Goal: Task Accomplishment & Management: Manage account settings

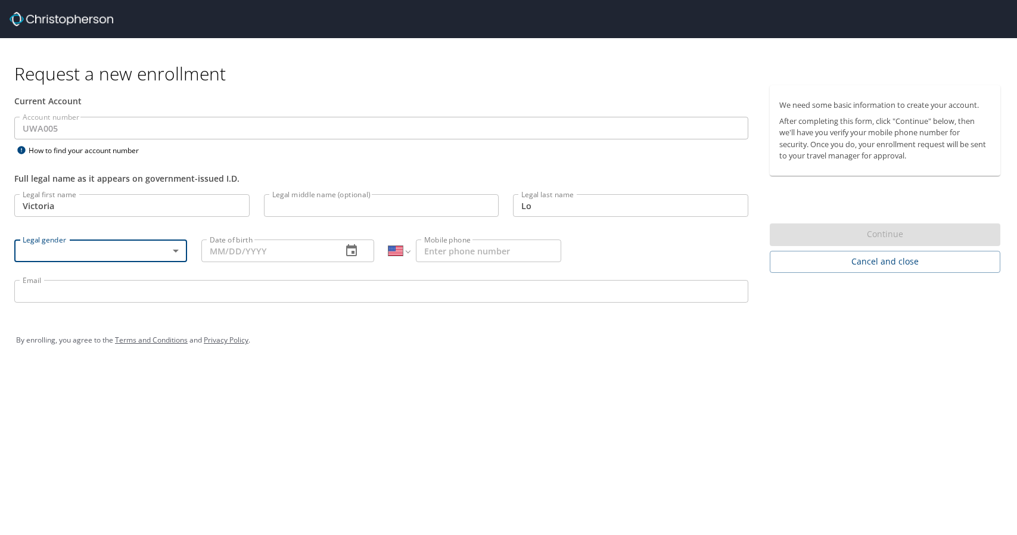
select select "US"
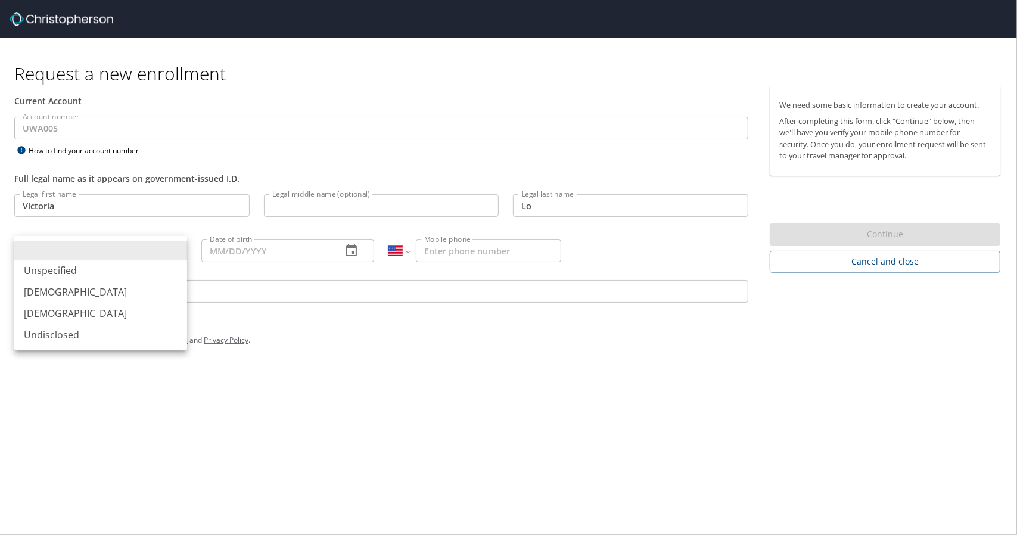
click at [165, 254] on body "Request a new enrollment Current Account Account number UWA005 Account number H…" at bounding box center [508, 267] width 1017 height 535
click at [148, 306] on li "Female" at bounding box center [100, 313] width 173 height 21
type input "Female"
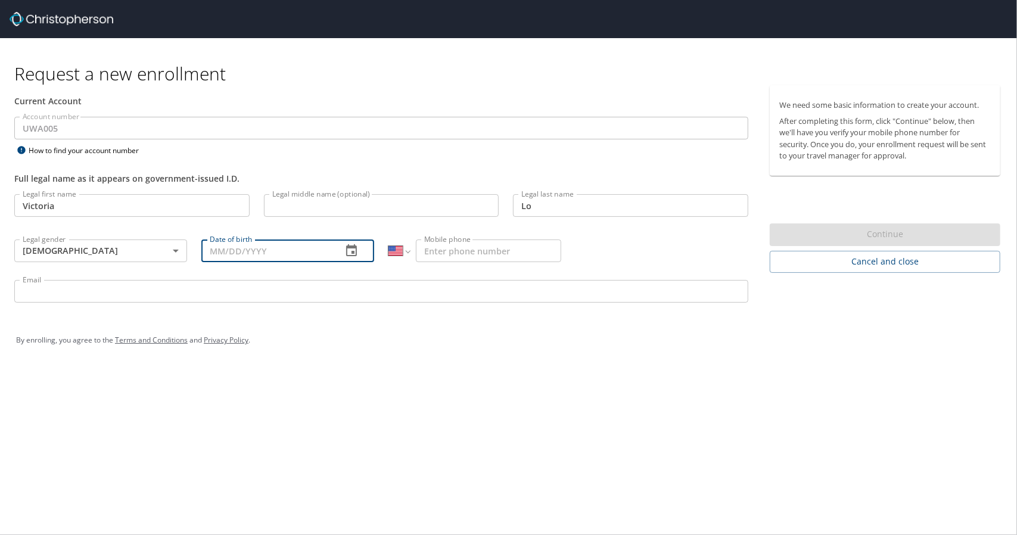
click at [242, 250] on input "Date of birth" at bounding box center [266, 251] width 131 height 23
type input "[DATE]"
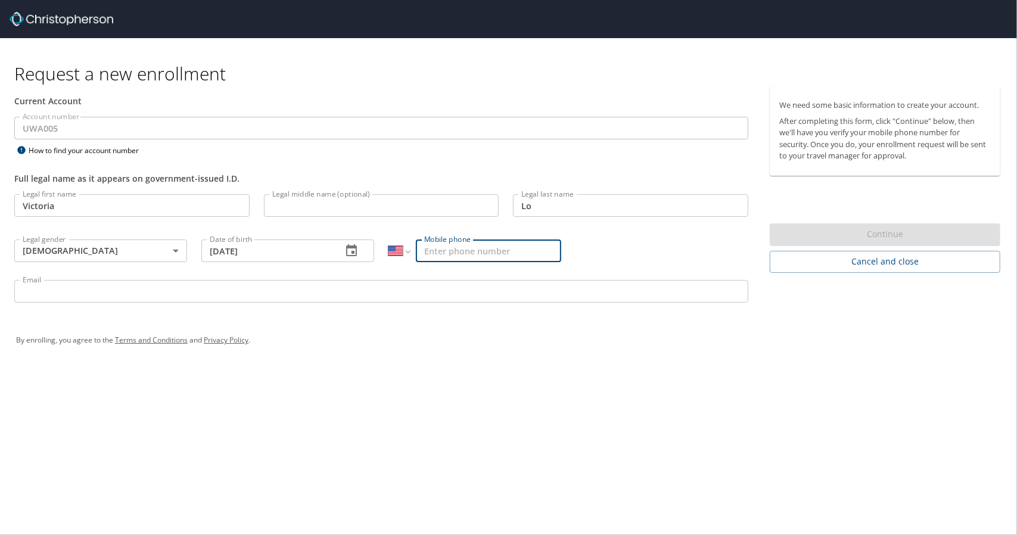
click at [464, 251] on input "Mobile phone" at bounding box center [488, 251] width 145 height 23
type input "[PHONE_NUMBER]"
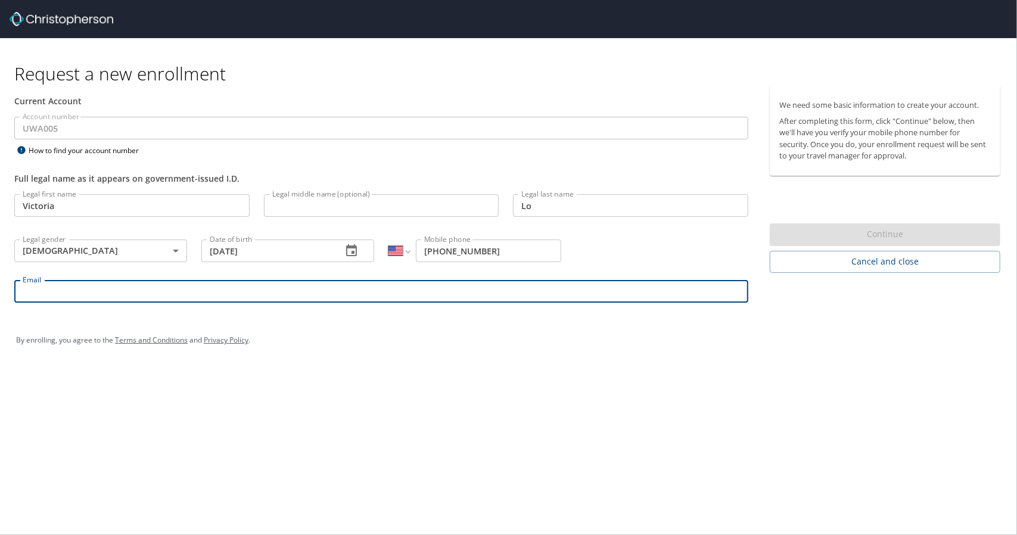
click at [347, 290] on input "Email" at bounding box center [381, 291] width 734 height 23
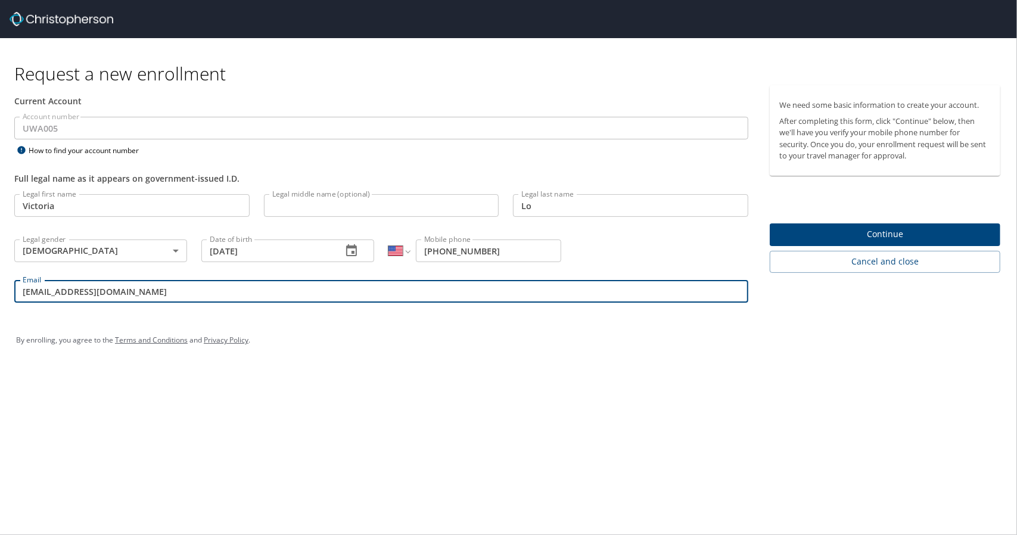
type input "[EMAIL_ADDRESS][DOMAIN_NAME]"
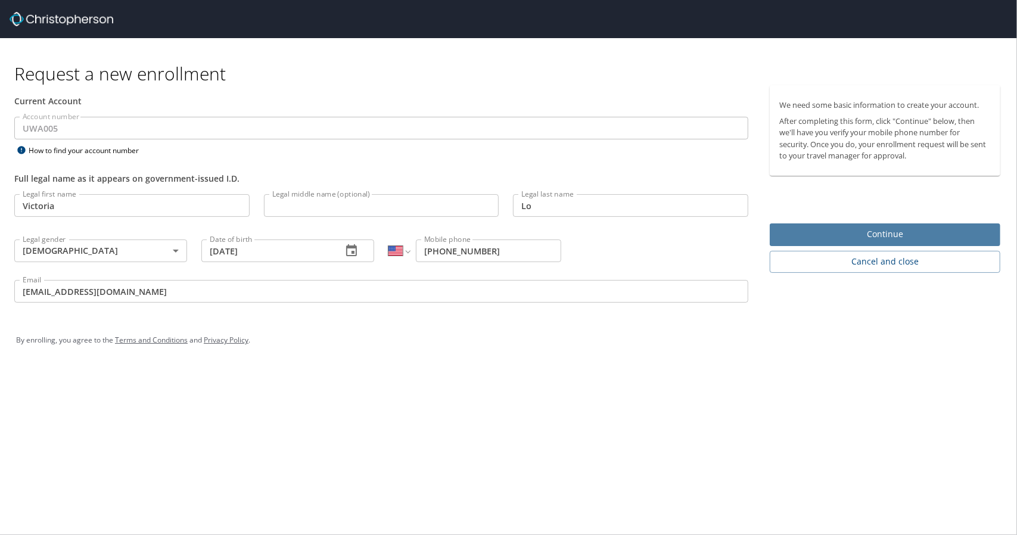
click at [887, 233] on span "Continue" at bounding box center [884, 234] width 211 height 15
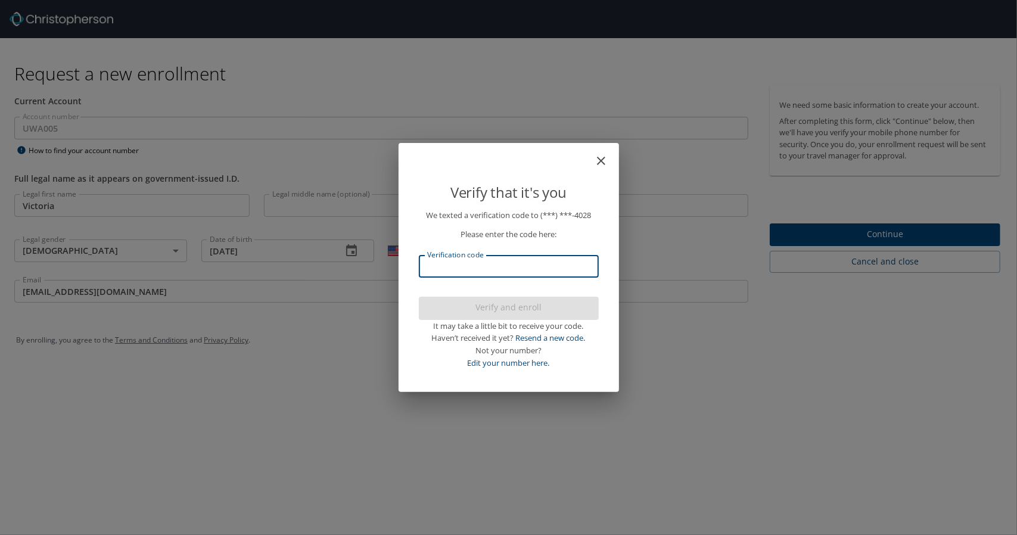
click at [511, 265] on input "Verification code" at bounding box center [509, 266] width 180 height 23
type input "172008"
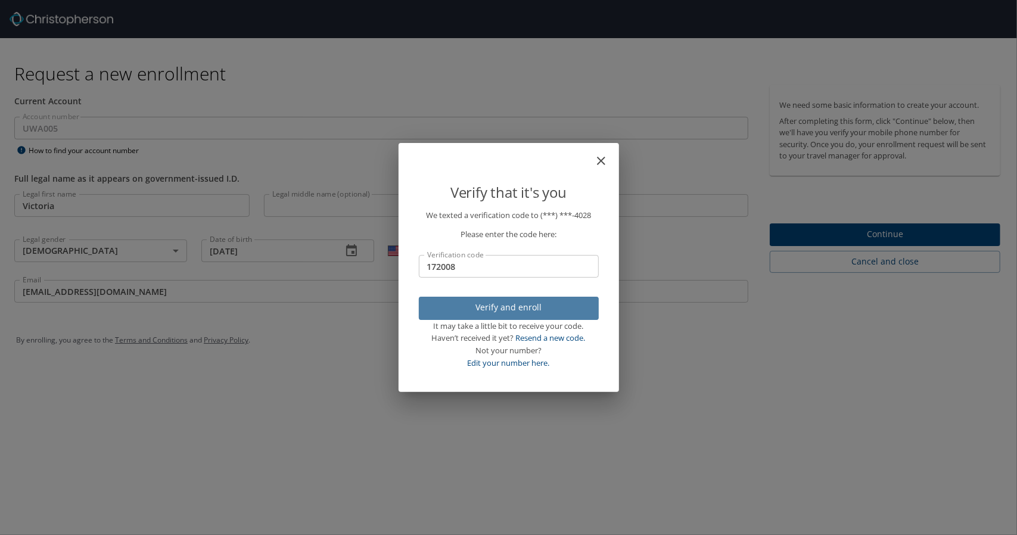
click at [508, 308] on span "Verify and enroll" at bounding box center [508, 307] width 161 height 15
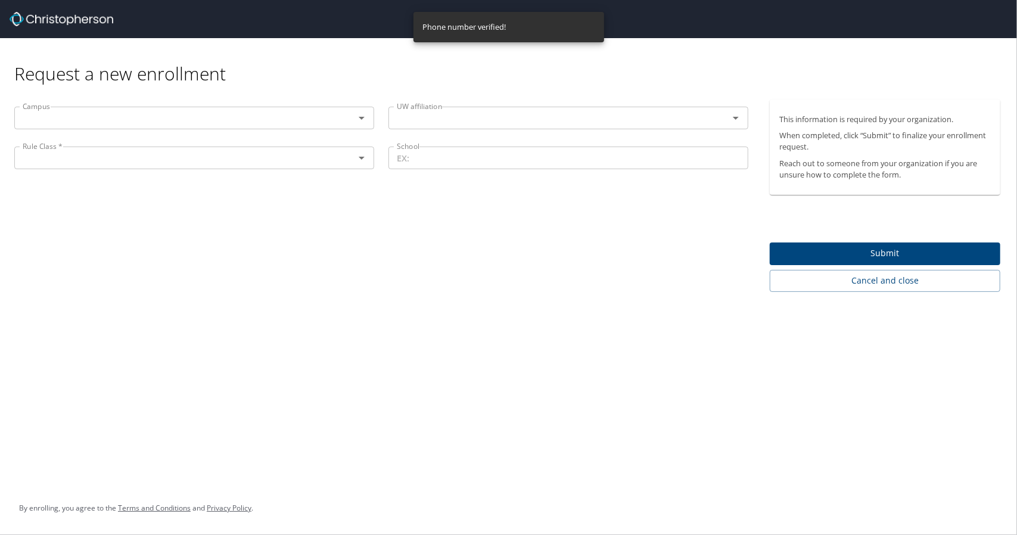
click at [336, 116] on div "Campus" at bounding box center [194, 118] width 360 height 23
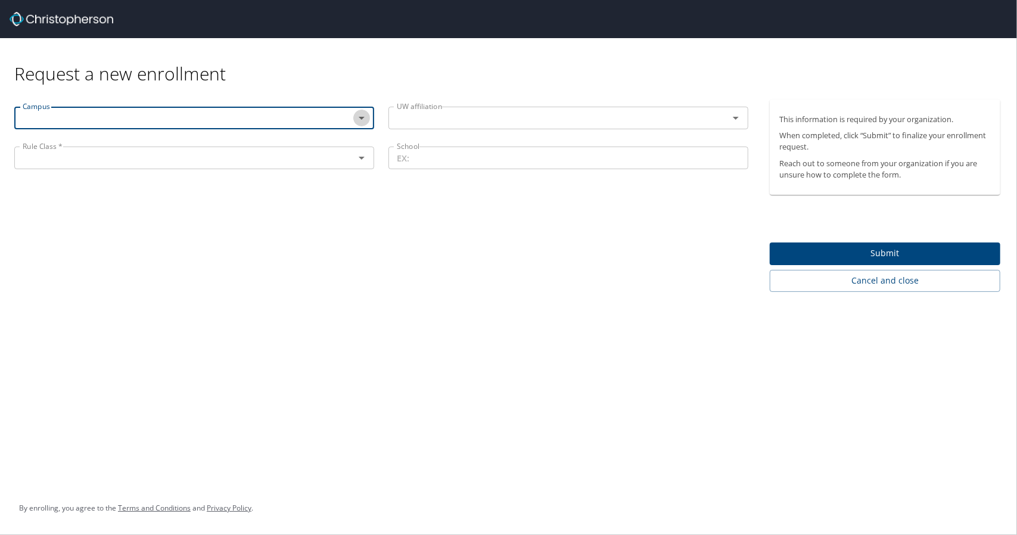
click at [364, 114] on icon "Open" at bounding box center [361, 118] width 14 height 14
click at [308, 208] on li "Seattle" at bounding box center [194, 211] width 360 height 21
type input "Seattle"
click at [733, 117] on icon "Open" at bounding box center [736, 118] width 14 height 14
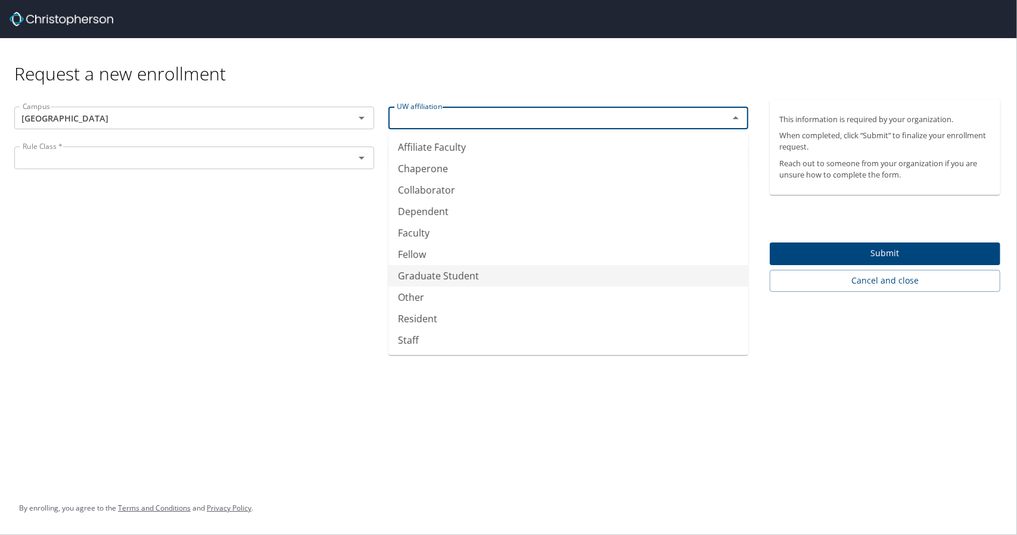
click at [552, 272] on li "Graduate Student" at bounding box center [568, 275] width 360 height 21
type input "Graduate Student"
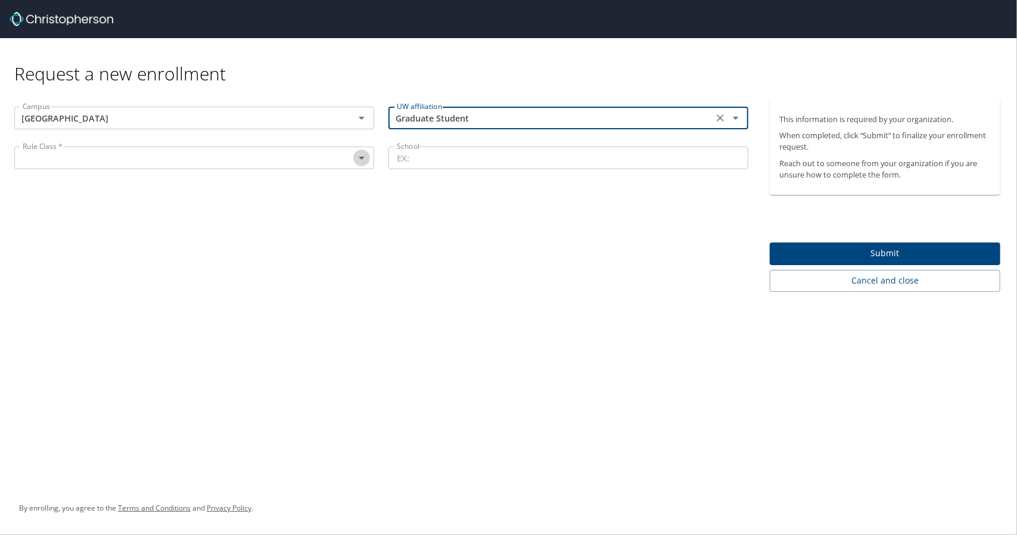
click at [363, 160] on icon "Open" at bounding box center [361, 158] width 14 height 14
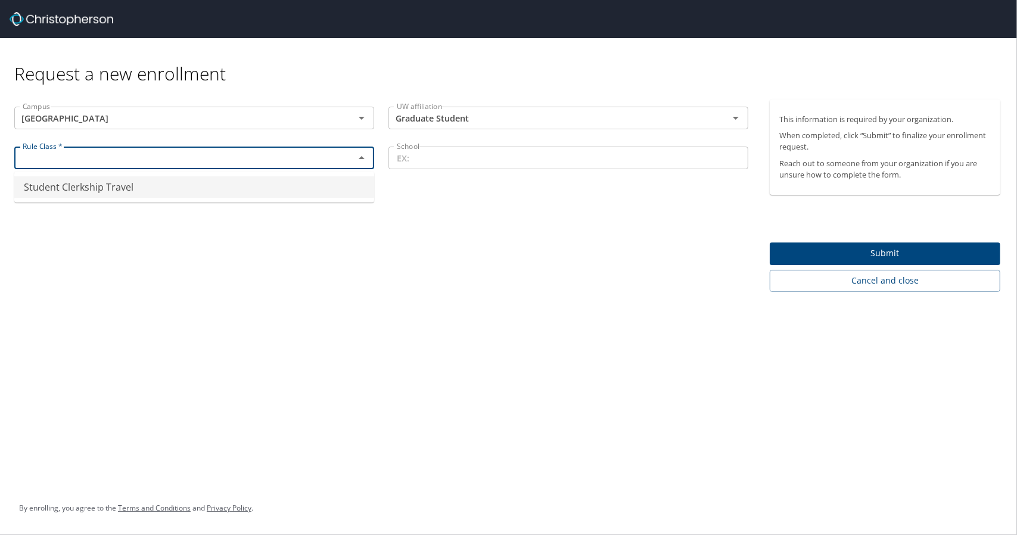
click at [341, 189] on li "Student Clerkship Travel" at bounding box center [194, 186] width 360 height 21
type input "Student Clerkship Travel"
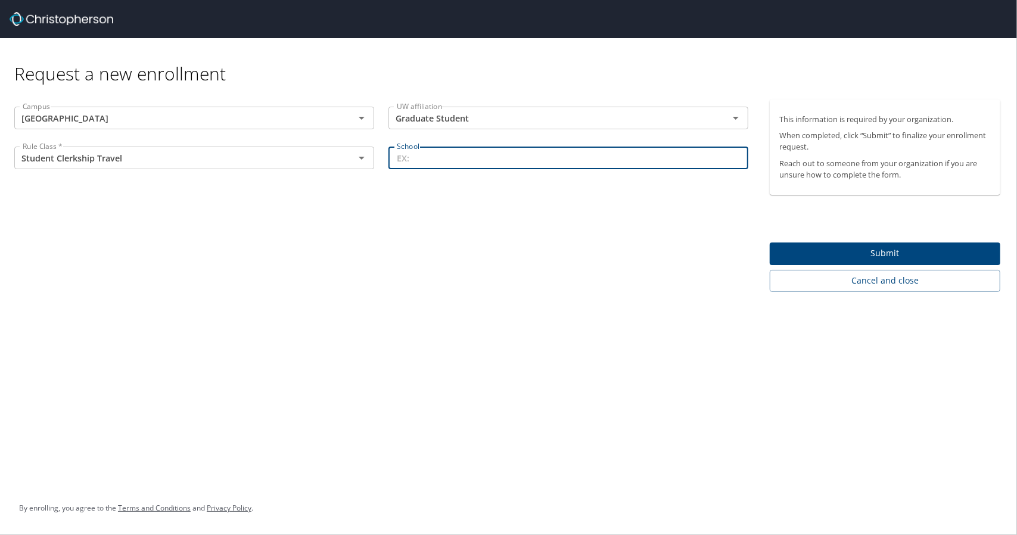
click at [450, 165] on input "School" at bounding box center [568, 158] width 360 height 23
type input "S"
type input "UWSOM"
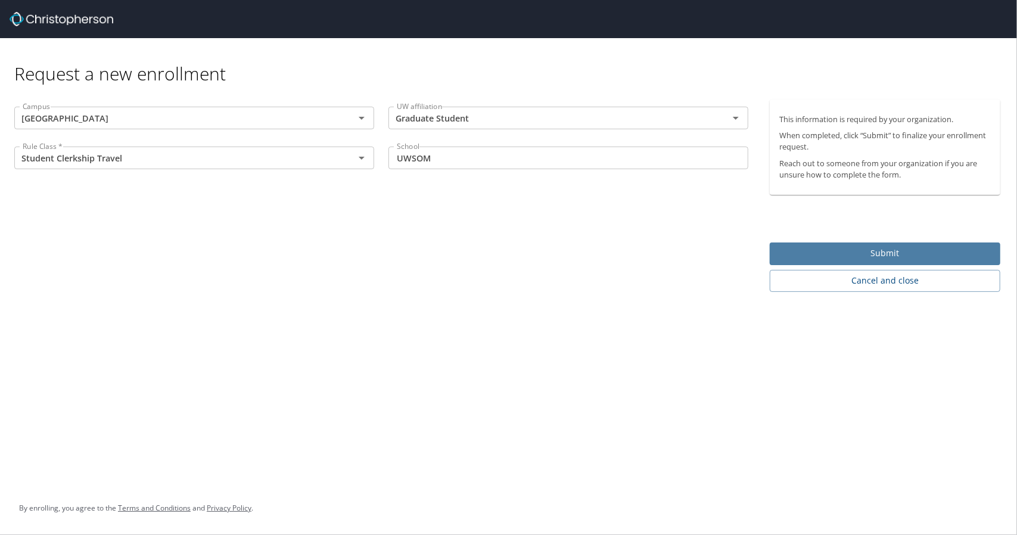
click at [820, 247] on span "Submit" at bounding box center [884, 253] width 211 height 15
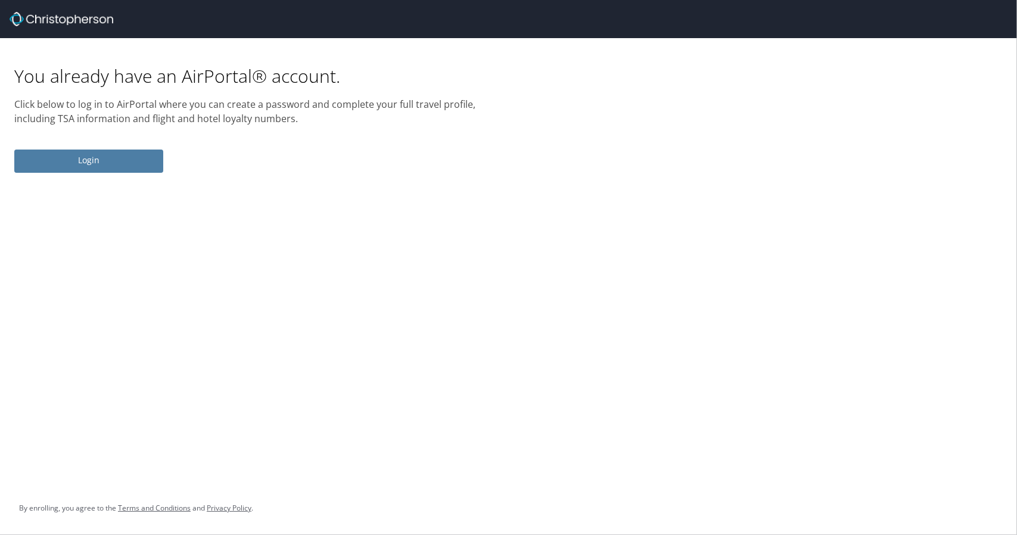
click at [131, 152] on button "Login" at bounding box center [88, 161] width 149 height 23
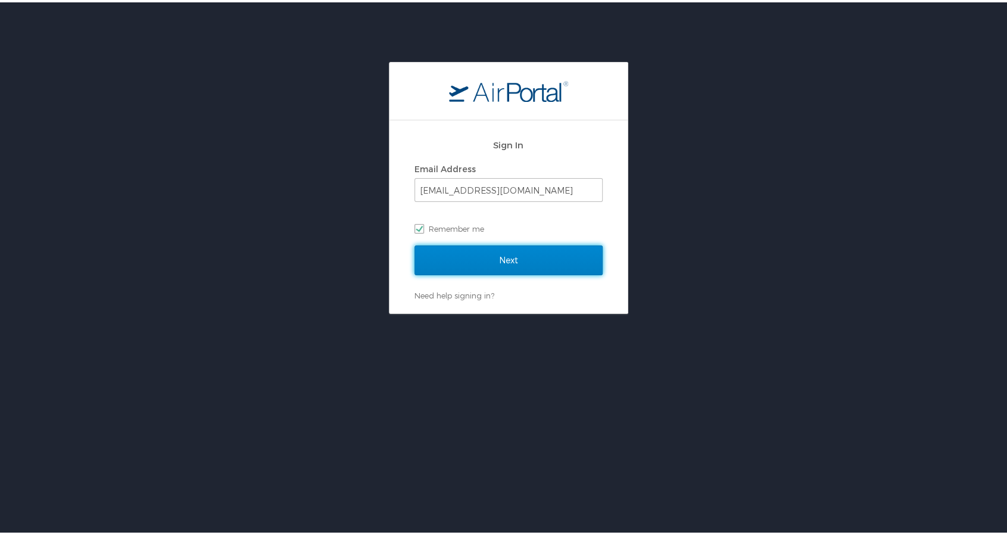
click at [449, 256] on input "Next" at bounding box center [509, 258] width 188 height 30
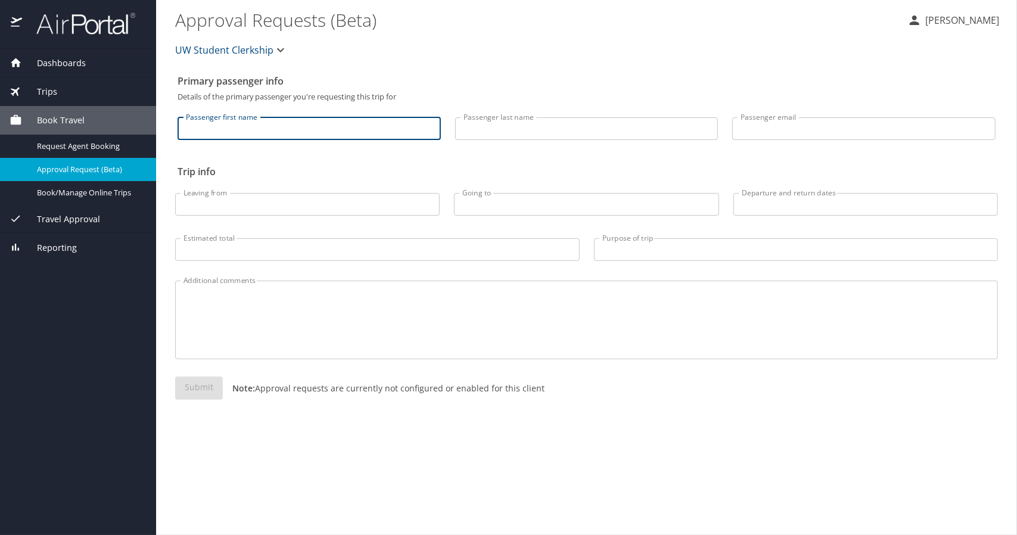
click at [290, 130] on input "Passenger first name" at bounding box center [309, 128] width 263 height 23
type input "Victoria"
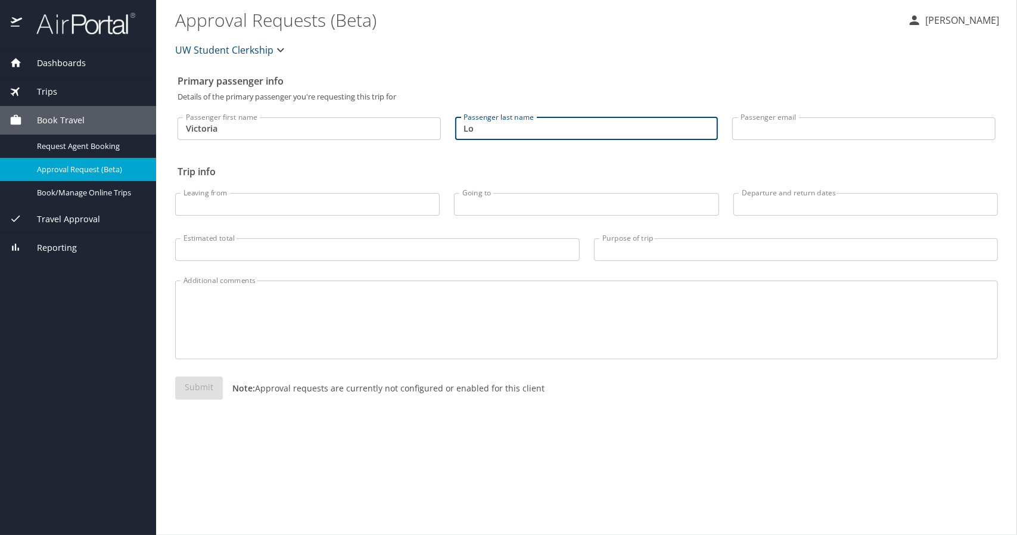
type input "Lo"
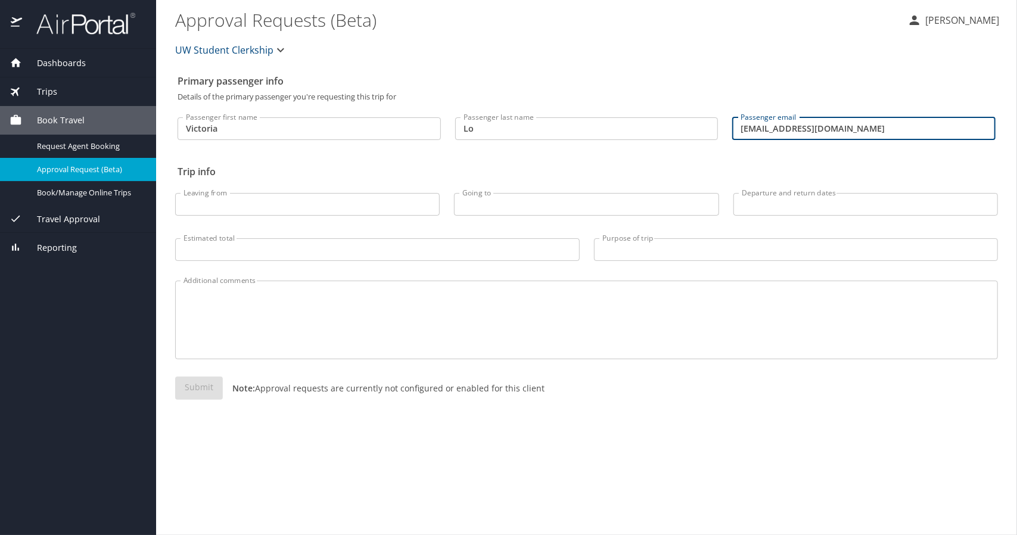
type input "vlo314@uw.edu"
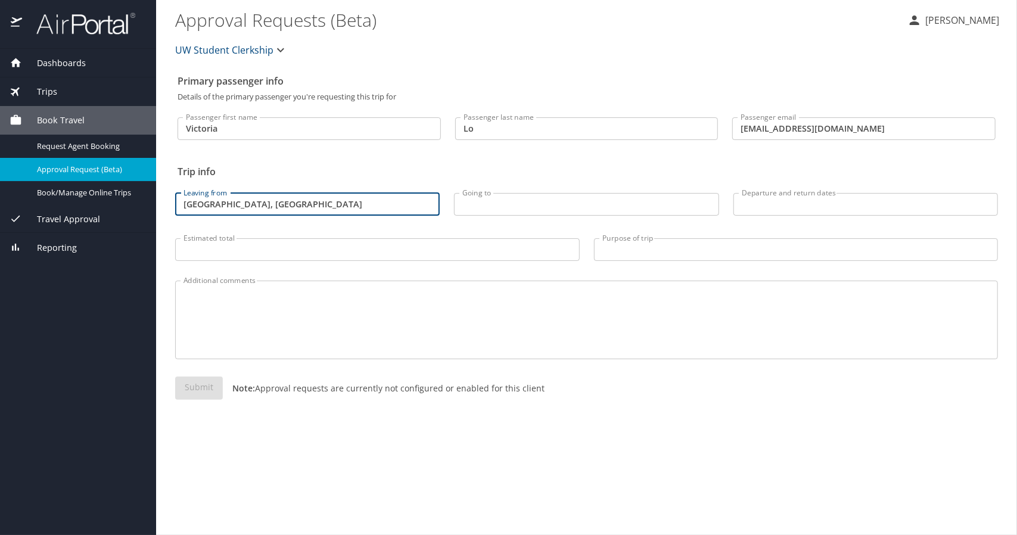
type input "Seattle, WA"
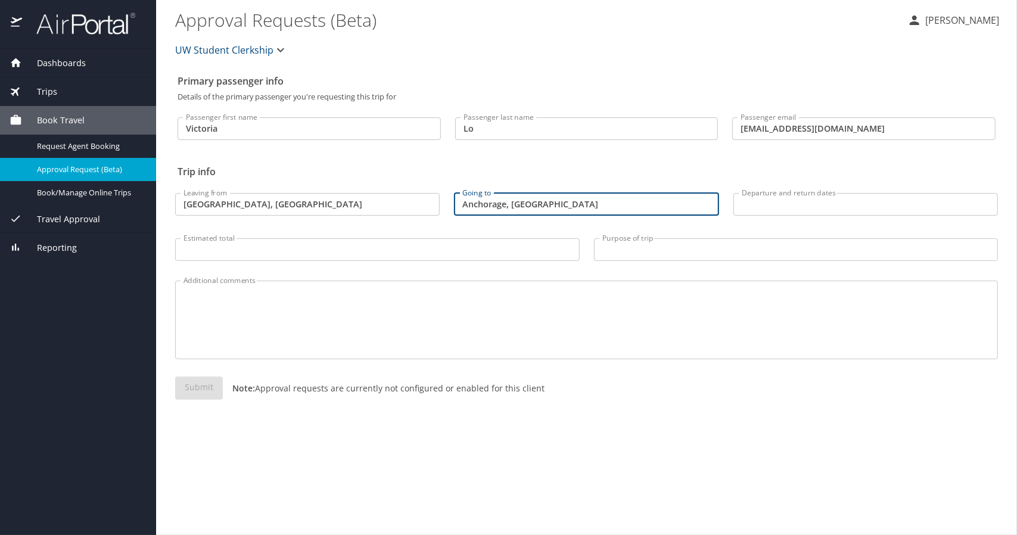
type input "Anchorage, AK"
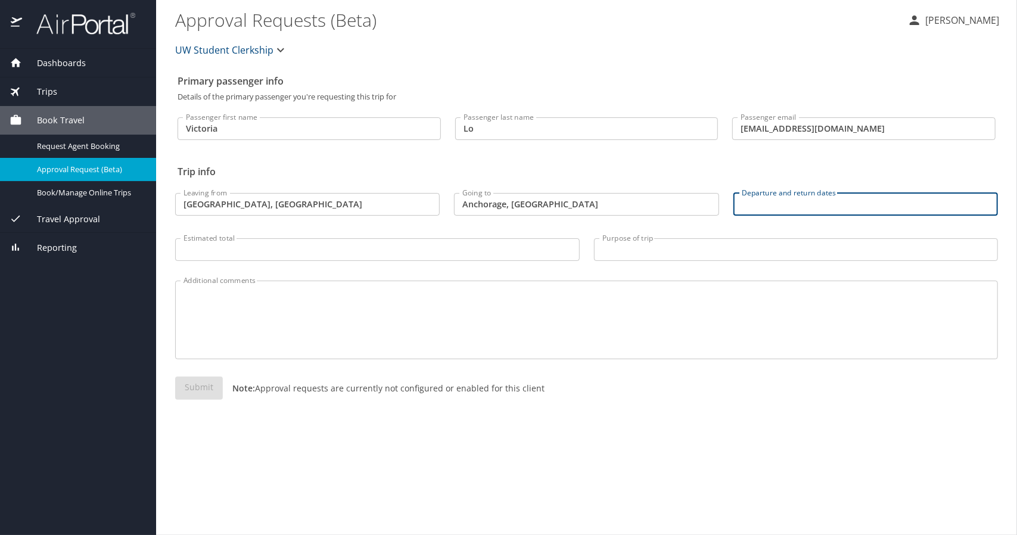
click at [757, 204] on input "Departure and return dates" at bounding box center [865, 204] width 265 height 23
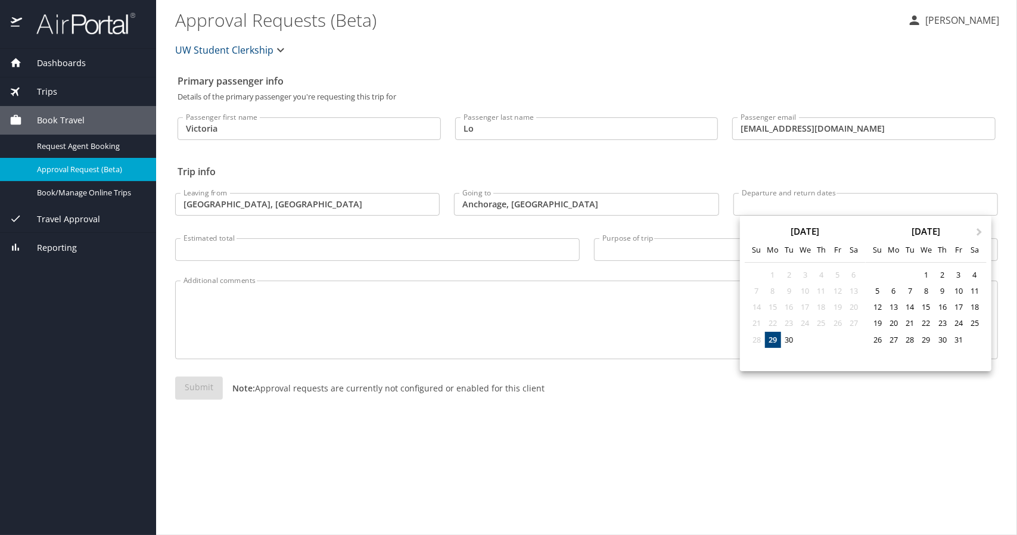
click at [745, 157] on div at bounding box center [508, 267] width 1017 height 535
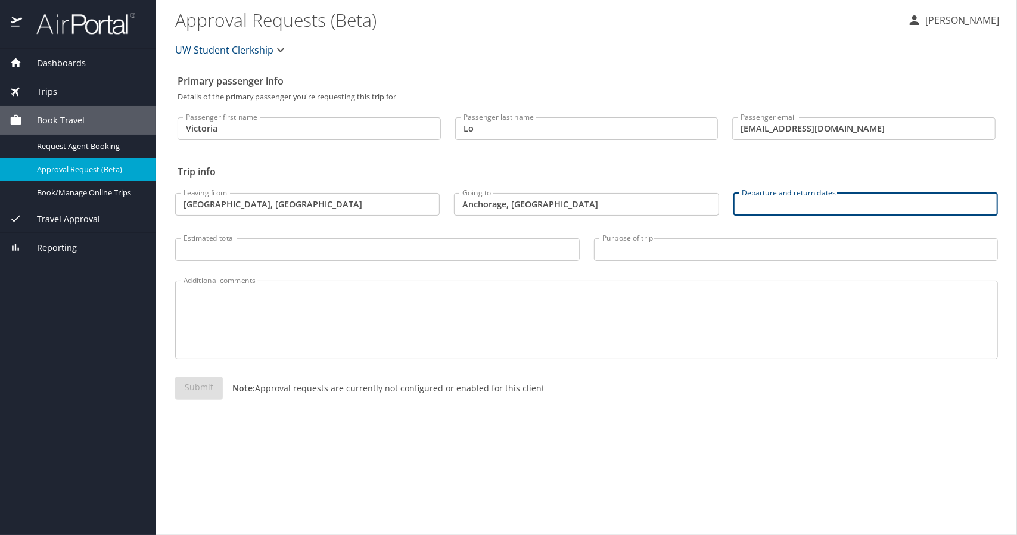
click at [835, 209] on input "Departure and return dates" at bounding box center [865, 204] width 265 height 23
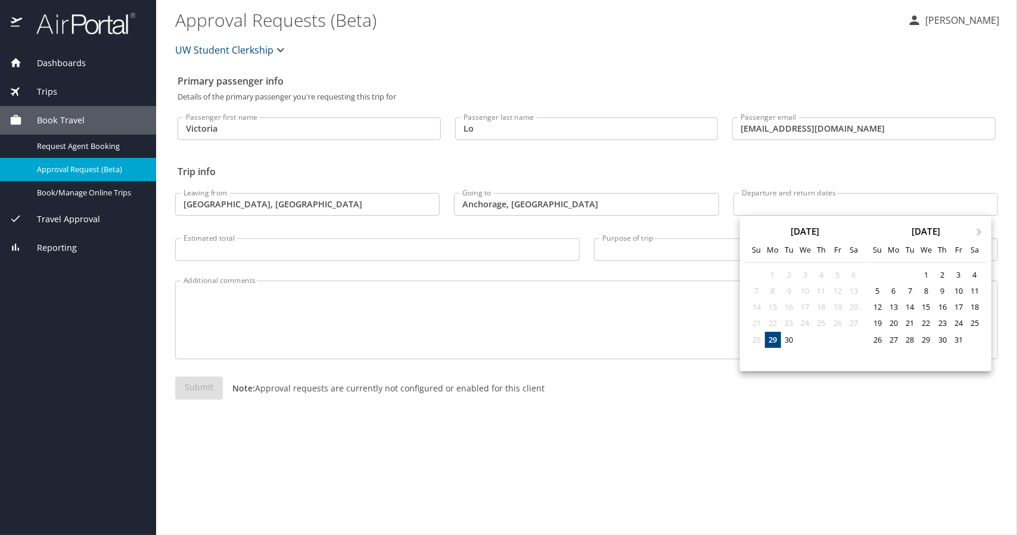
click at [977, 236] on div "October 2025 Su Mo Tu We Th Fr Sa" at bounding box center [926, 240] width 121 height 45
click at [979, 231] on span "Next Month" at bounding box center [979, 233] width 0 height 14
click at [881, 324] on div "16" at bounding box center [877, 323] width 16 height 16
click at [878, 326] on div "16" at bounding box center [877, 323] width 16 height 16
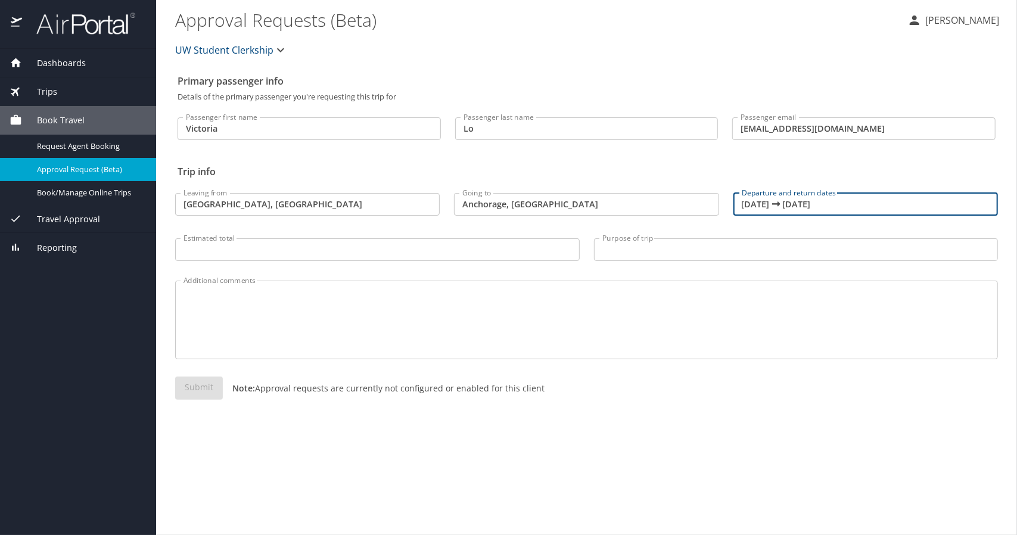
click at [823, 201] on input "11/16/2025 🠦 11/16/2025" at bounding box center [865, 204] width 265 height 23
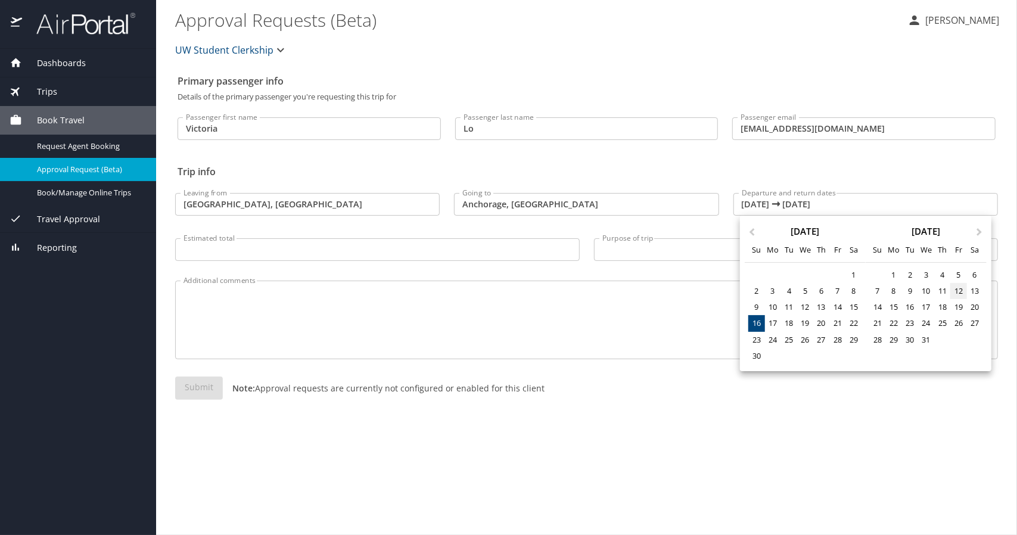
click at [954, 290] on div "12" at bounding box center [958, 291] width 16 height 16
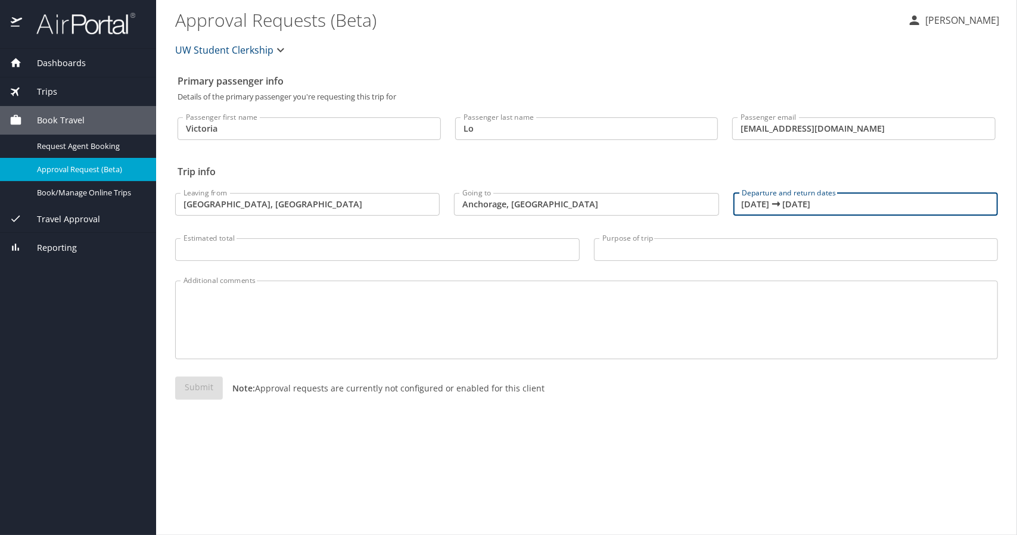
click at [761, 201] on input "12/12/2025 🠦 12/12/2025" at bounding box center [865, 204] width 265 height 23
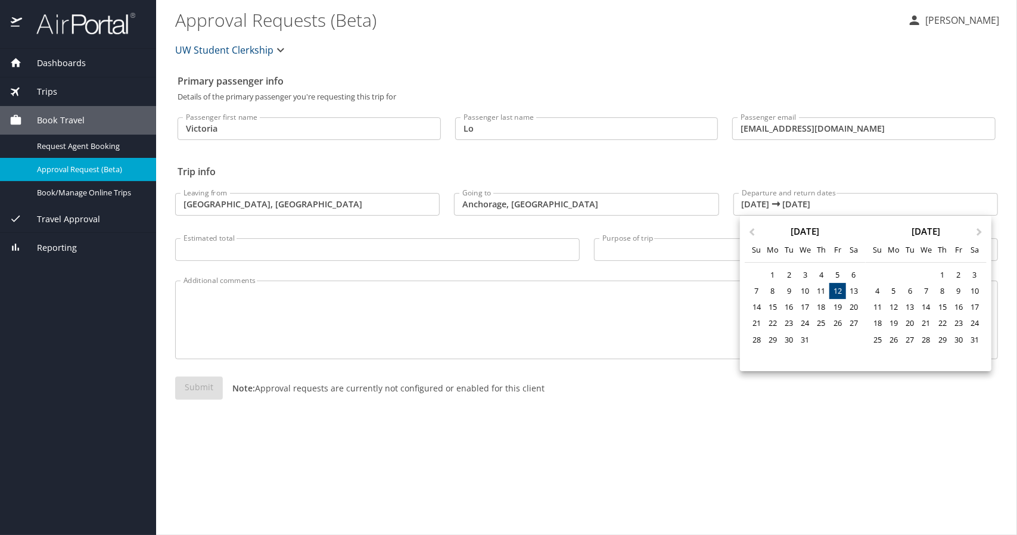
click at [755, 237] on div "December 2025 Su Mo Tu We Th Fr Sa" at bounding box center [805, 240] width 121 height 45
click at [752, 234] on span "Previous Month" at bounding box center [752, 233] width 0 height 14
click at [760, 326] on div "16" at bounding box center [756, 323] width 16 height 16
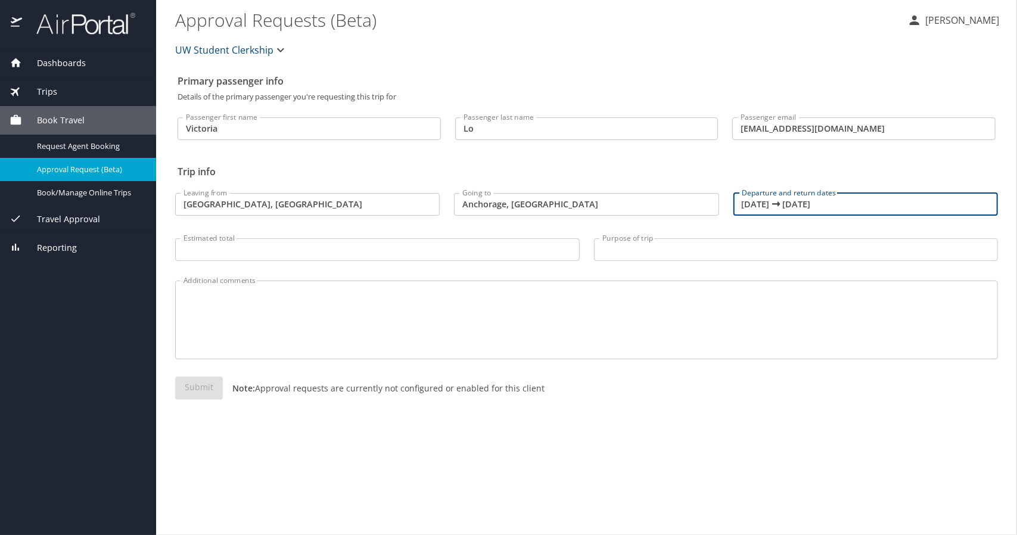
click at [826, 207] on input "11/16/2025 🠦 11/16/2025" at bounding box center [865, 204] width 265 height 23
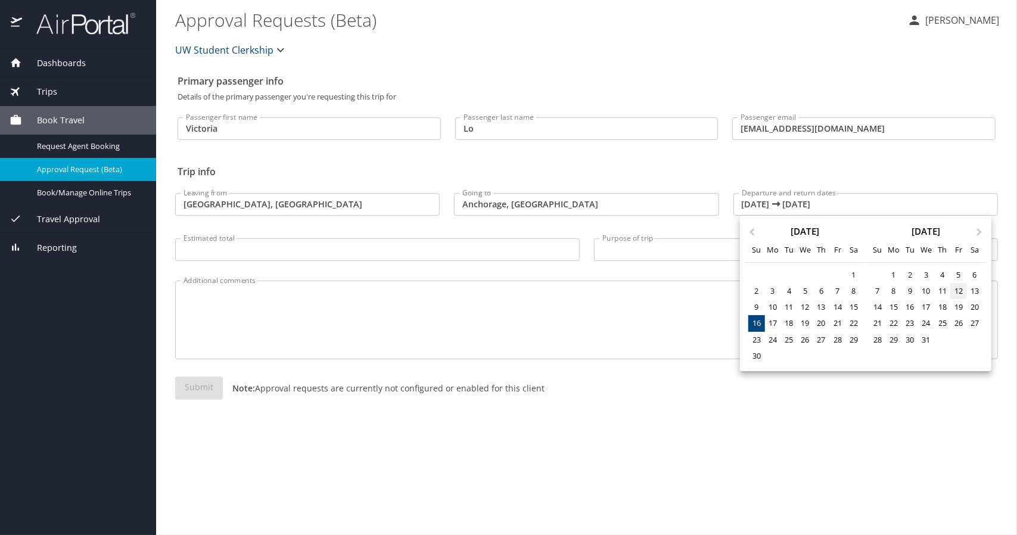
click at [960, 287] on div "12" at bounding box center [958, 291] width 16 height 16
click at [749, 321] on div "16" at bounding box center [756, 323] width 16 height 16
click at [752, 233] on span "Previous Month" at bounding box center [752, 233] width 0 height 14
click at [827, 307] on div "16" at bounding box center [821, 307] width 16 height 16
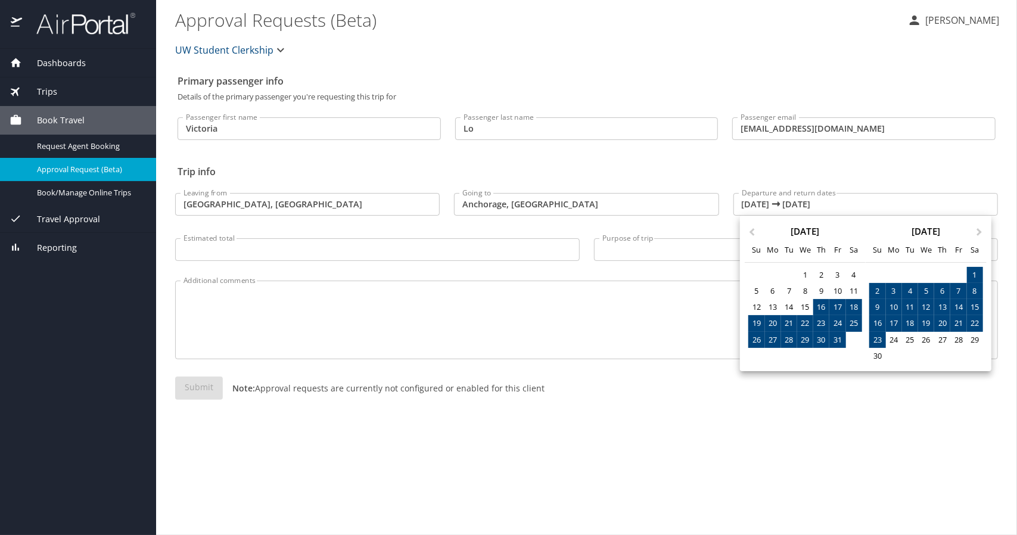
click at [881, 333] on div "23" at bounding box center [877, 340] width 16 height 16
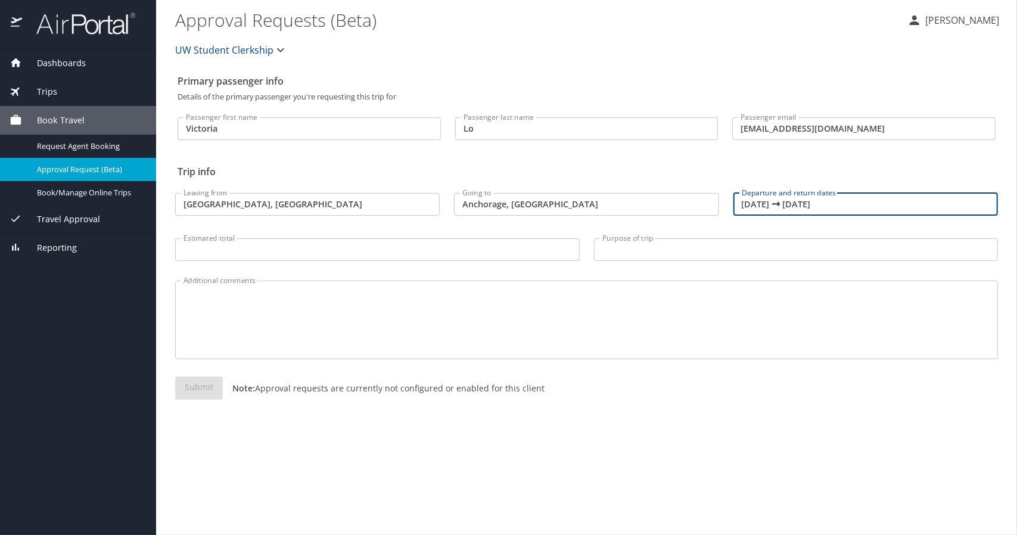
click at [769, 207] on input "10/16/2025 🠦 11/23/2025" at bounding box center [865, 204] width 265 height 23
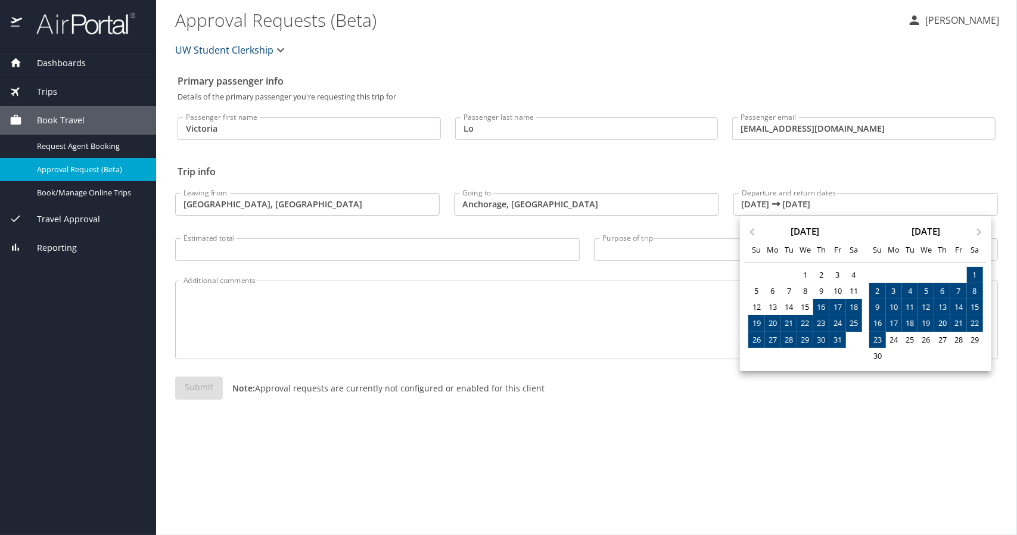
click at [910, 304] on div "11" at bounding box center [910, 307] width 16 height 16
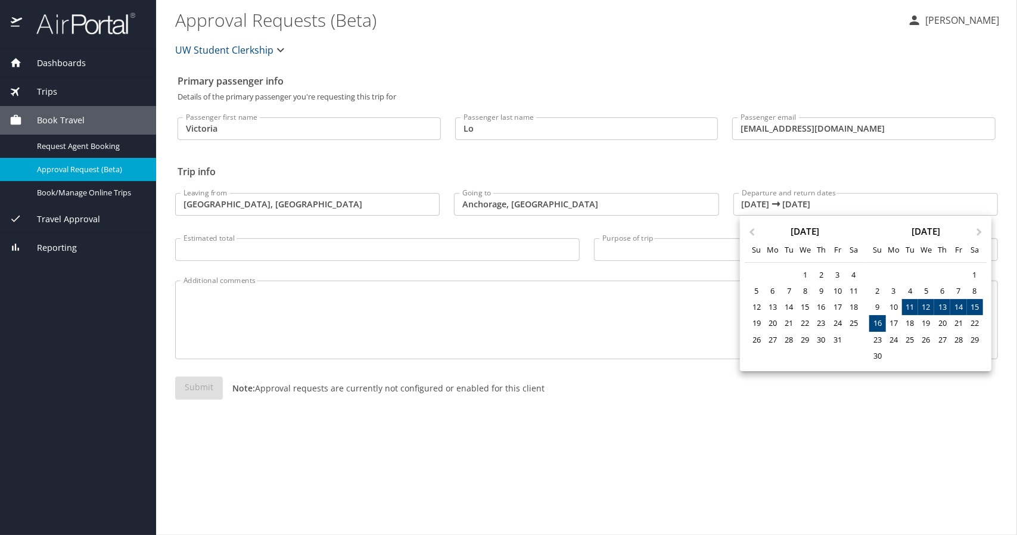
click at [882, 319] on div "16" at bounding box center [877, 323] width 16 height 16
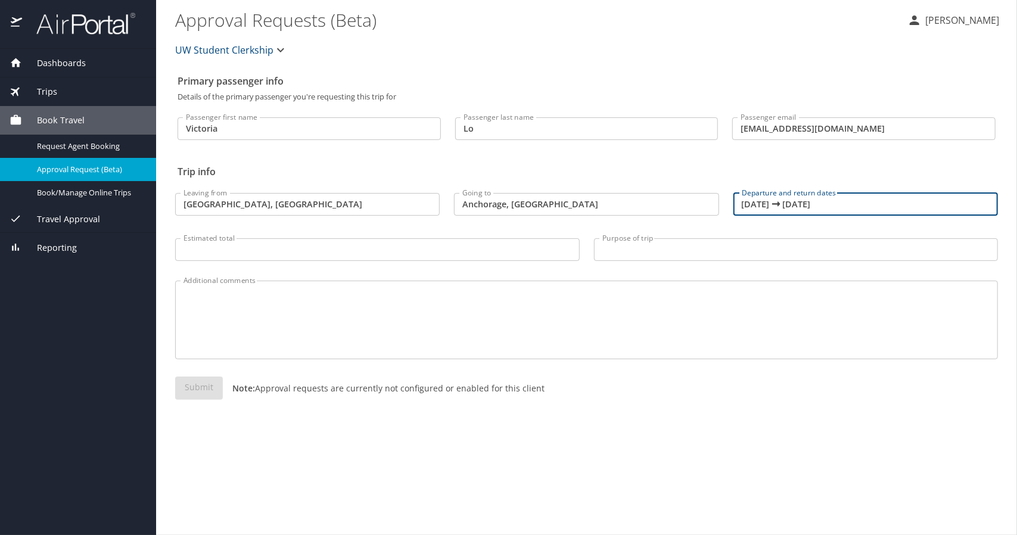
click at [824, 202] on input "11/11/2025 🠦 11/16/2025" at bounding box center [865, 204] width 265 height 23
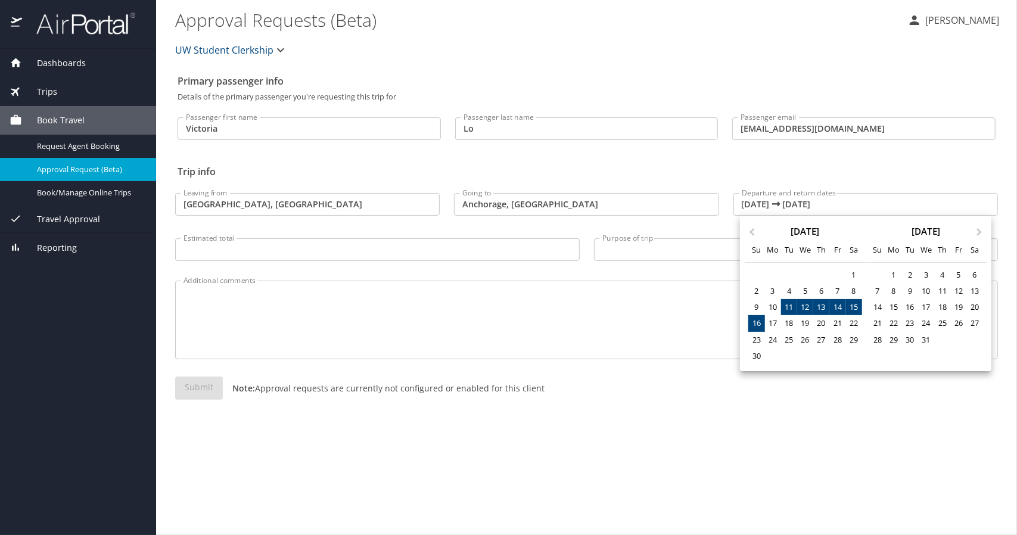
click at [847, 310] on div "15" at bounding box center [854, 307] width 16 height 16
click at [859, 306] on div "15" at bounding box center [854, 307] width 16 height 16
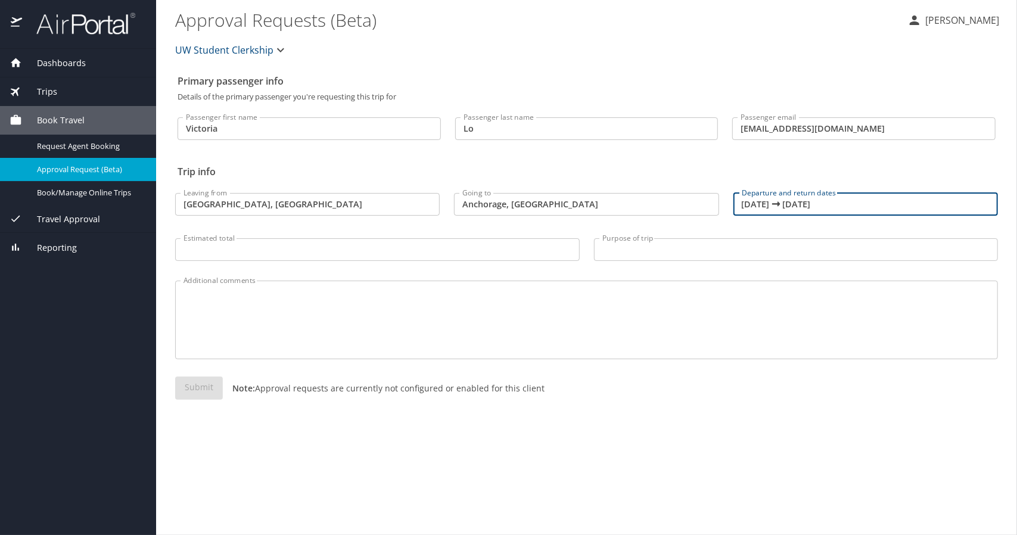
click at [767, 201] on input "11/15/2025 🠦 11/15/2025" at bounding box center [865, 204] width 265 height 23
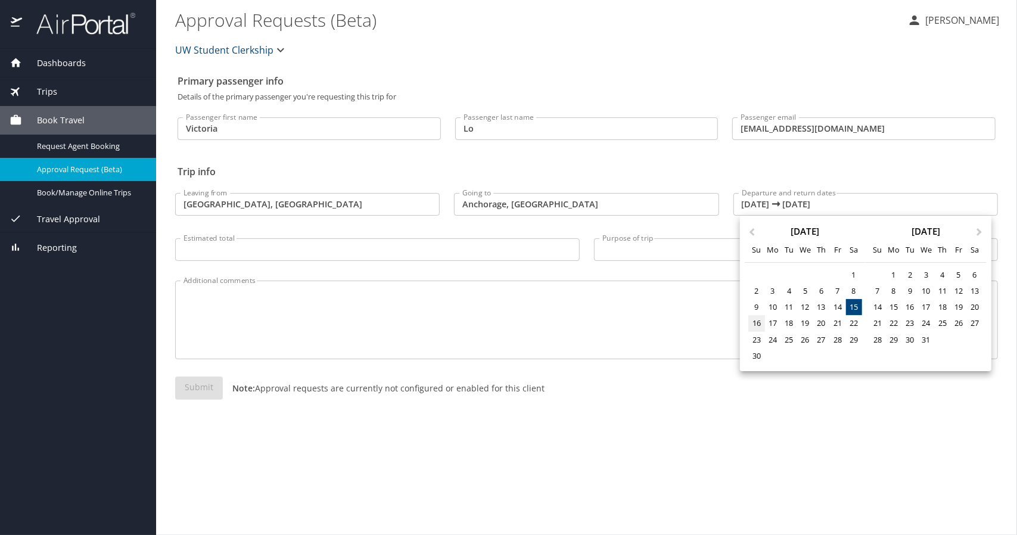
click at [760, 324] on div "16" at bounding box center [756, 323] width 16 height 16
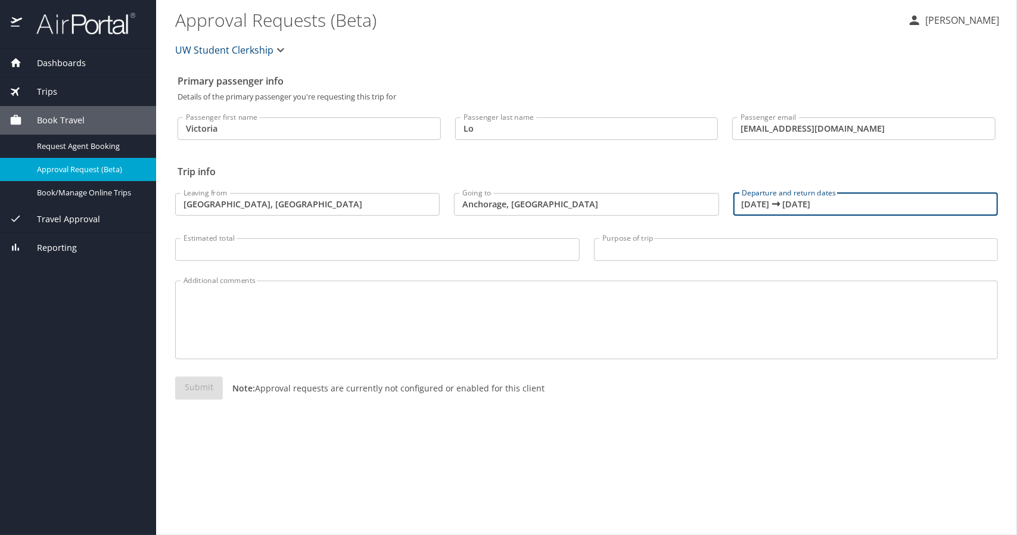
click at [800, 201] on input "11/16/2025 🠦 11/16/2025" at bounding box center [865, 204] width 265 height 23
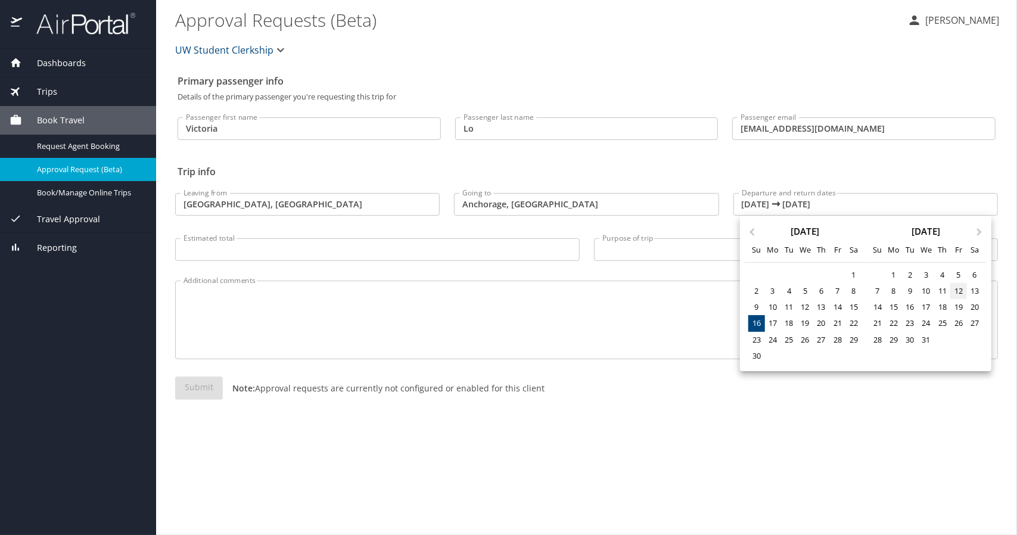
click at [954, 288] on div "12" at bounding box center [958, 291] width 16 height 16
click at [754, 327] on div "16" at bounding box center [756, 323] width 16 height 16
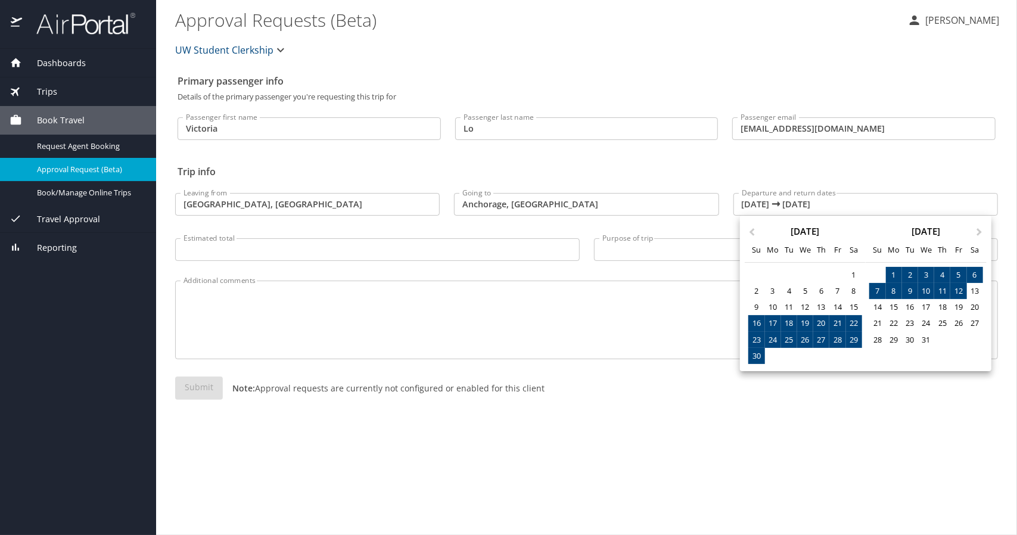
click at [954, 290] on div "12" at bounding box center [958, 291] width 16 height 16
type input "11/16/2025 🠦 12/12/2025"
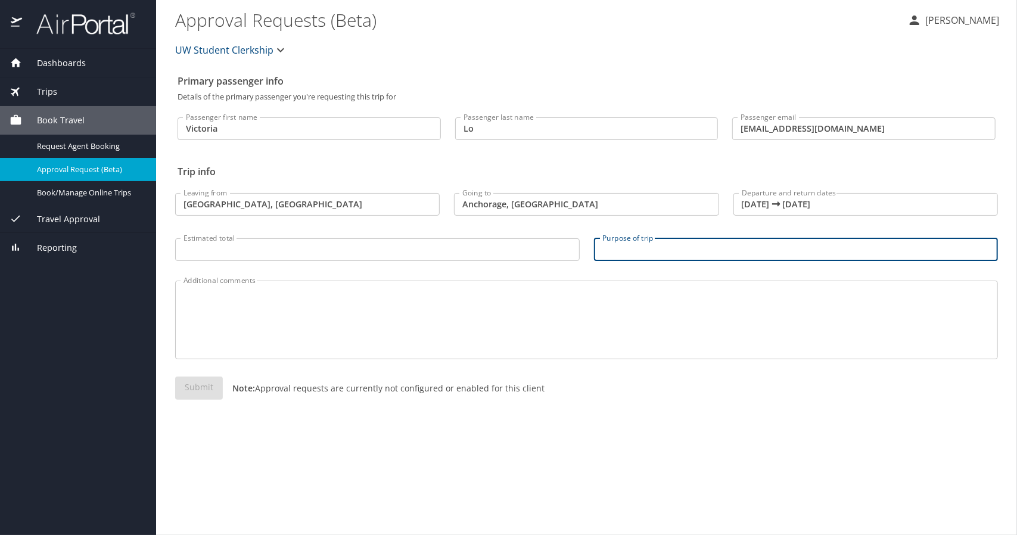
click at [676, 251] on input "Purpose of trip" at bounding box center [796, 249] width 405 height 23
type input "Required Emergency Medicine Clerkship"
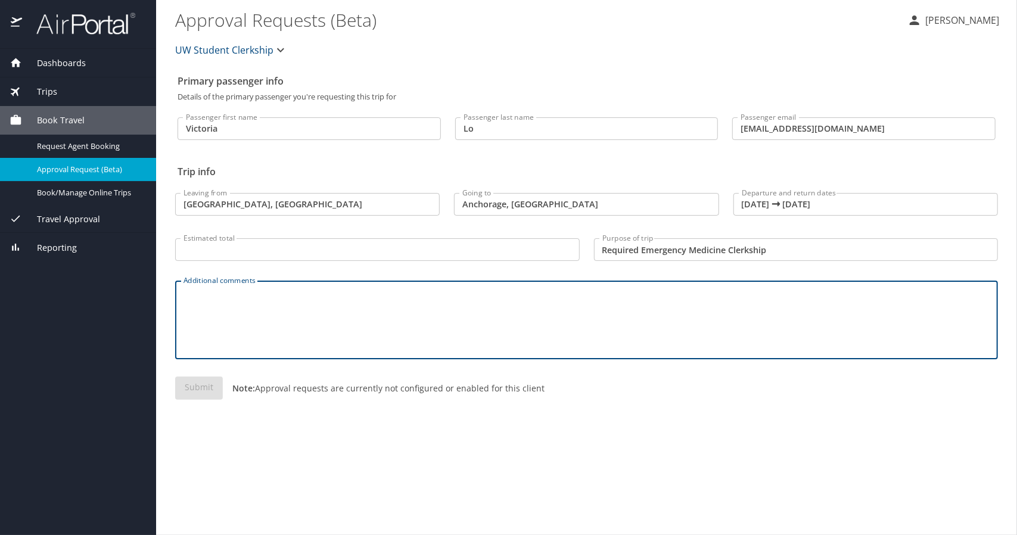
click at [244, 310] on textarea "Additional comments" at bounding box center [586, 320] width 806 height 57
click at [922, 27] on icon "button" at bounding box center [914, 20] width 14 height 14
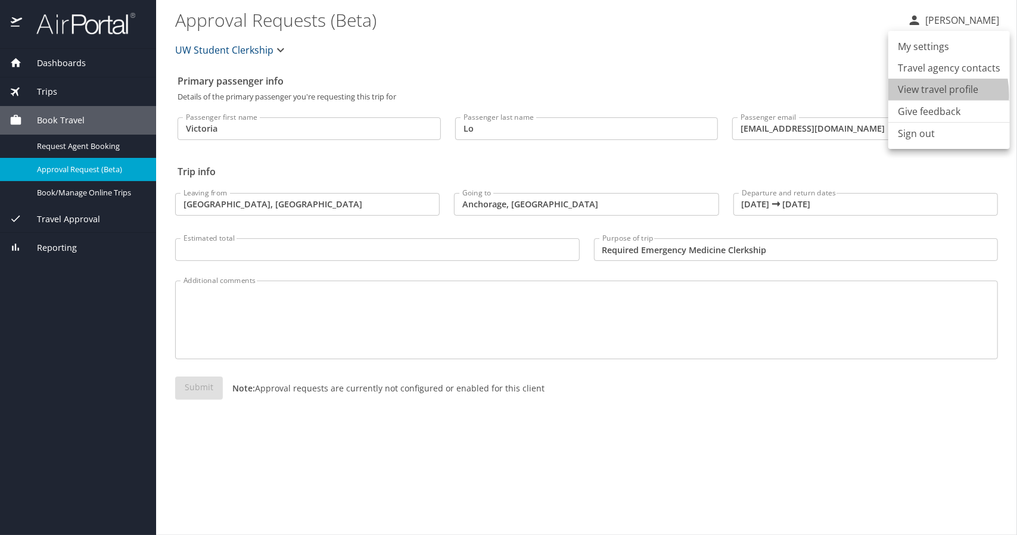
click at [914, 95] on li "View travel profile" at bounding box center [949, 89] width 122 height 21
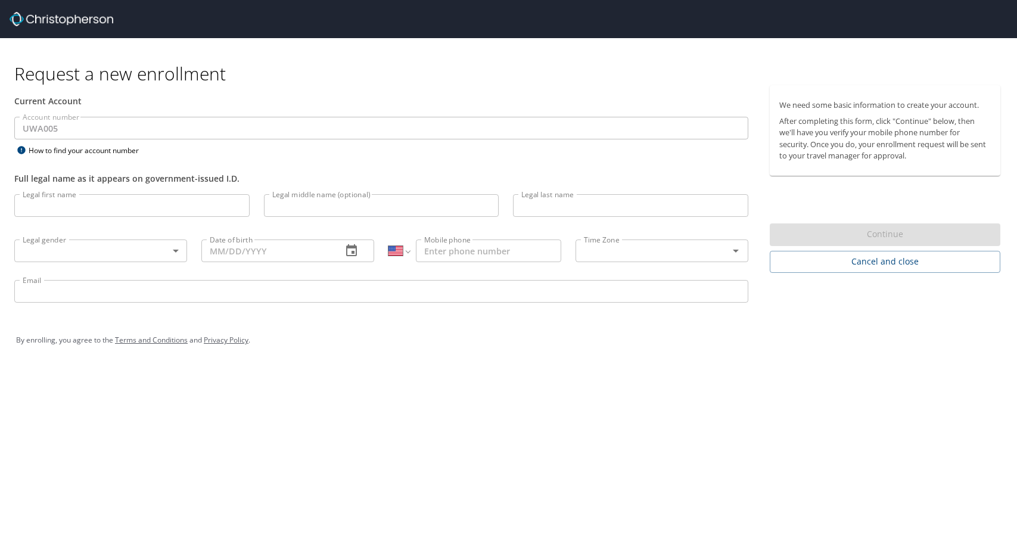
select select "US"
click at [189, 202] on input "Legal first name" at bounding box center [131, 205] width 235 height 23
type input "Victoria"
type input "Lo"
click at [251, 245] on input "Date of birth" at bounding box center [266, 251] width 131 height 23
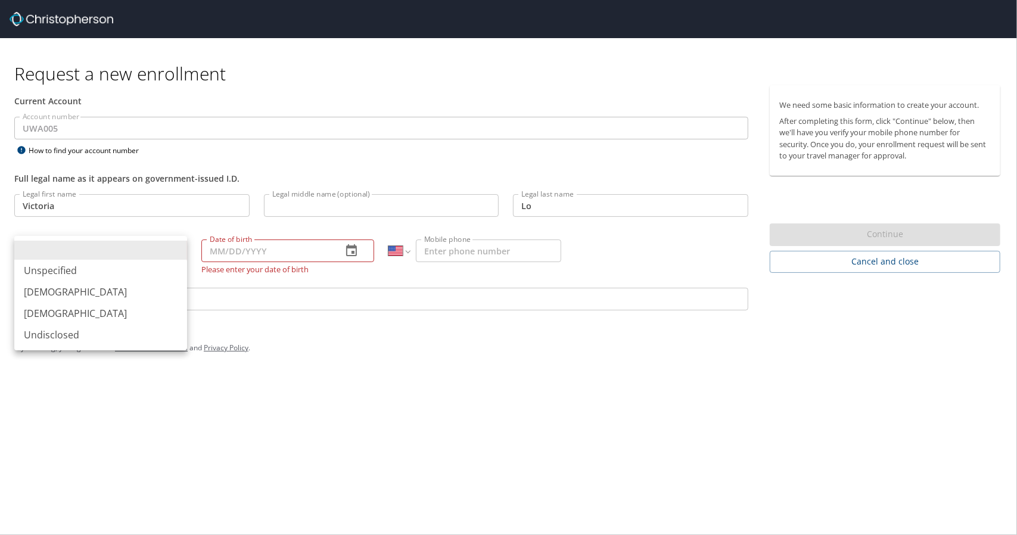
click at [174, 244] on body "Request a new enrollment Current Account Account number UWA005 Account number H…" at bounding box center [508, 267] width 1017 height 535
click at [112, 315] on li "Female" at bounding box center [100, 313] width 173 height 21
type input "Female"
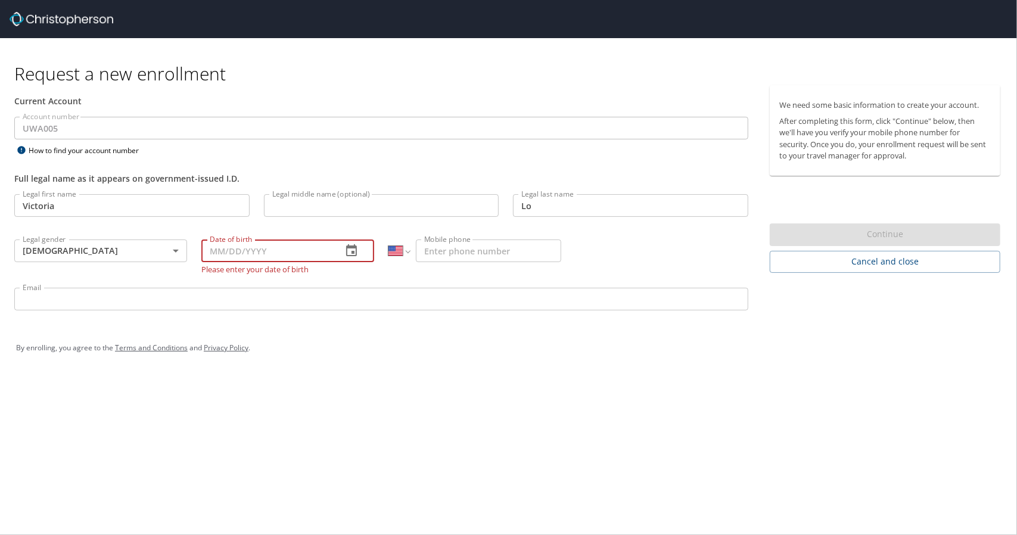
click at [246, 259] on input "Date of birth" at bounding box center [266, 251] width 131 height 23
type input "07/__/____"
click at [226, 251] on input "07/__/____" at bounding box center [266, 251] width 131 height 23
click at [220, 250] on input "07/__/____" at bounding box center [266, 251] width 131 height 23
type input "07/12/1988"
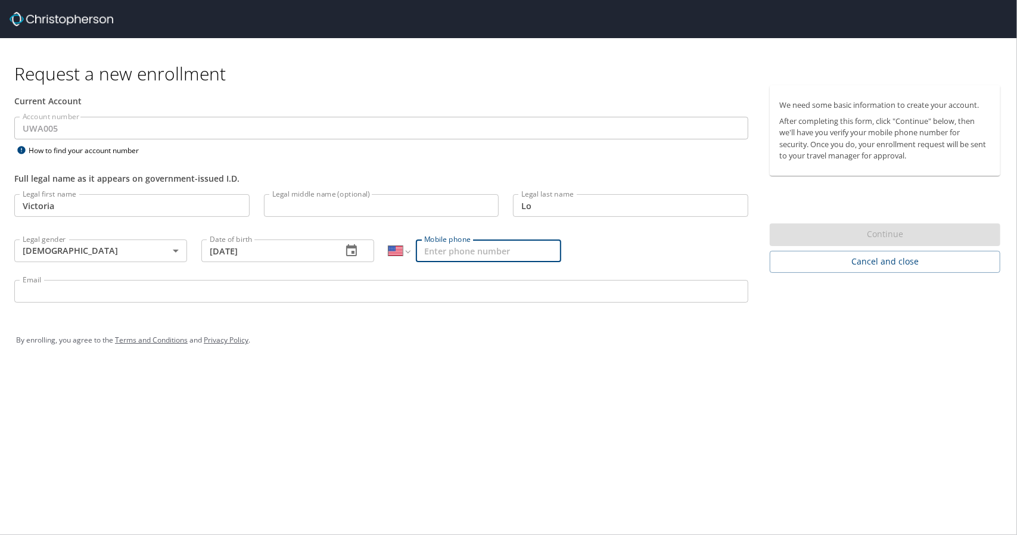
click at [436, 252] on input "Mobile phone" at bounding box center [488, 251] width 145 height 23
type input "(415) 845-4028"
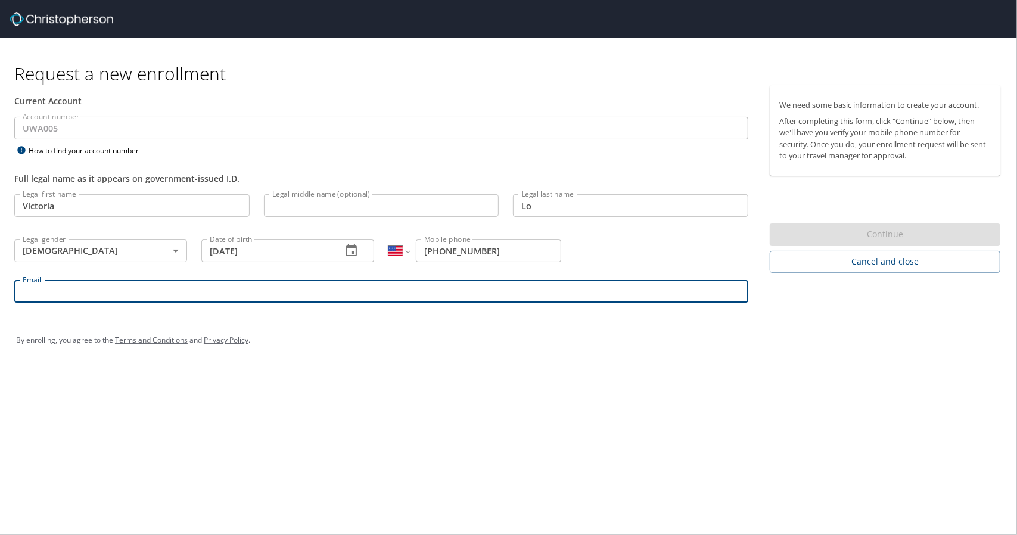
click at [361, 294] on input "Email" at bounding box center [381, 291] width 734 height 23
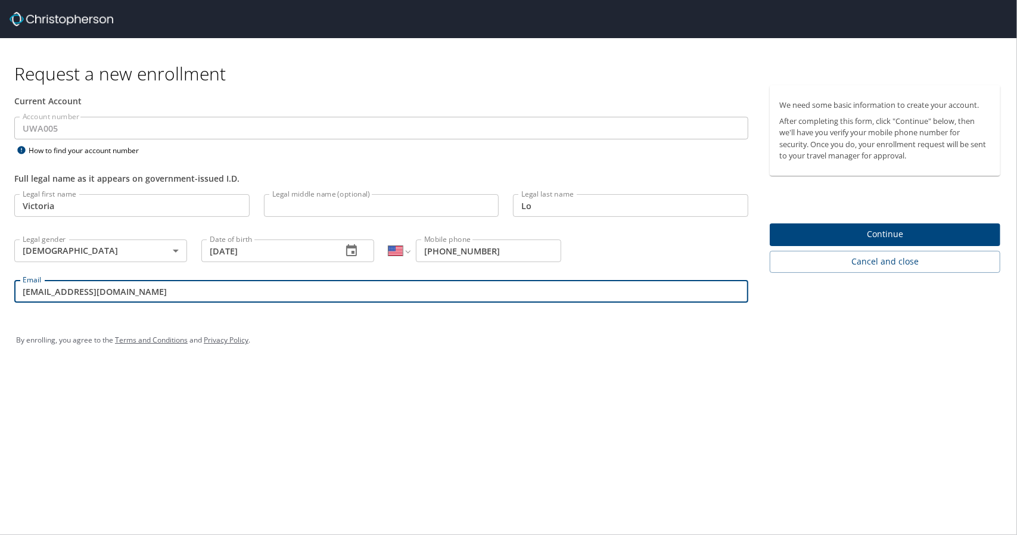
type input "vlo314@uw.edu"
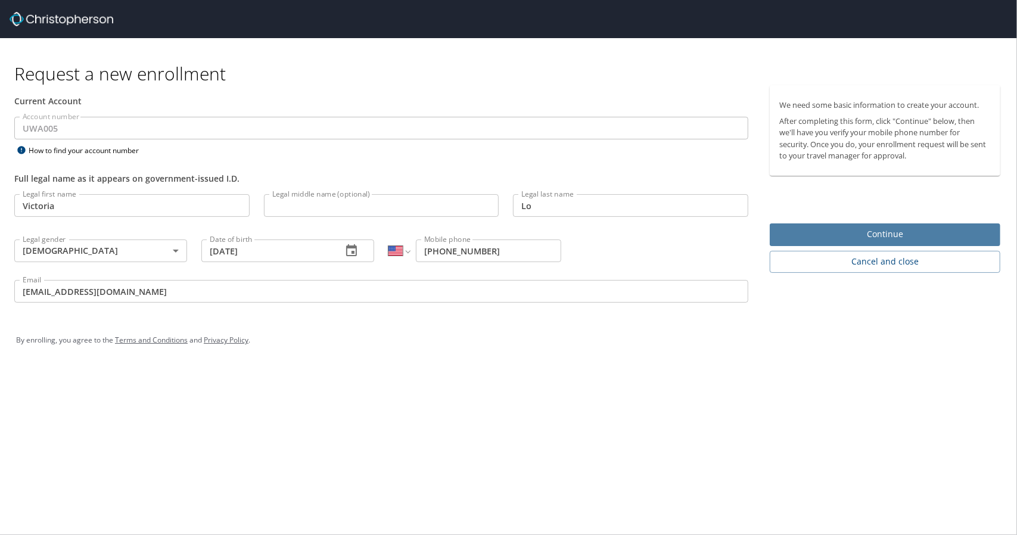
click at [860, 233] on span "Continue" at bounding box center [884, 234] width 211 height 15
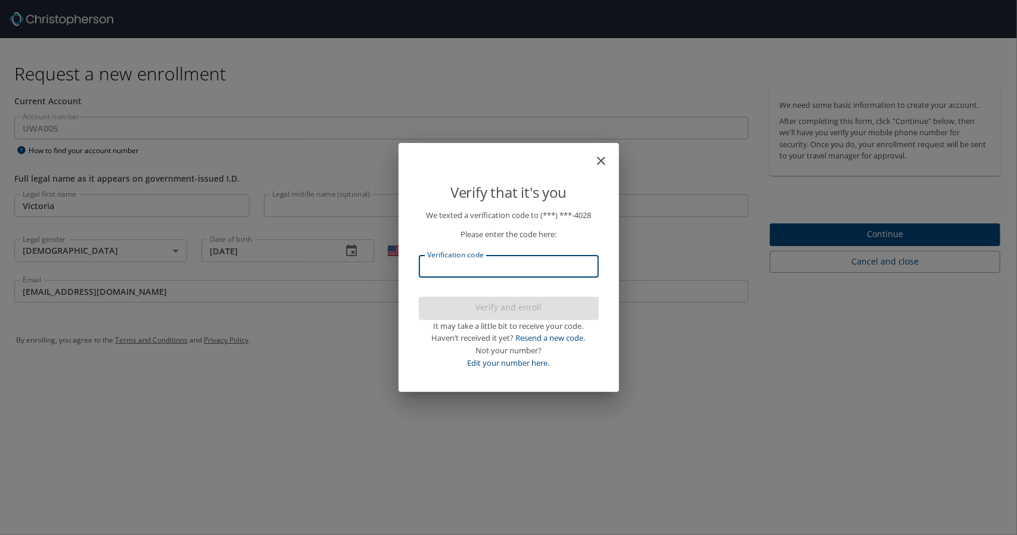
click at [549, 270] on input "Verification code" at bounding box center [509, 266] width 180 height 23
type input "170526"
click at [530, 306] on span "Verify and enroll" at bounding box center [508, 307] width 161 height 15
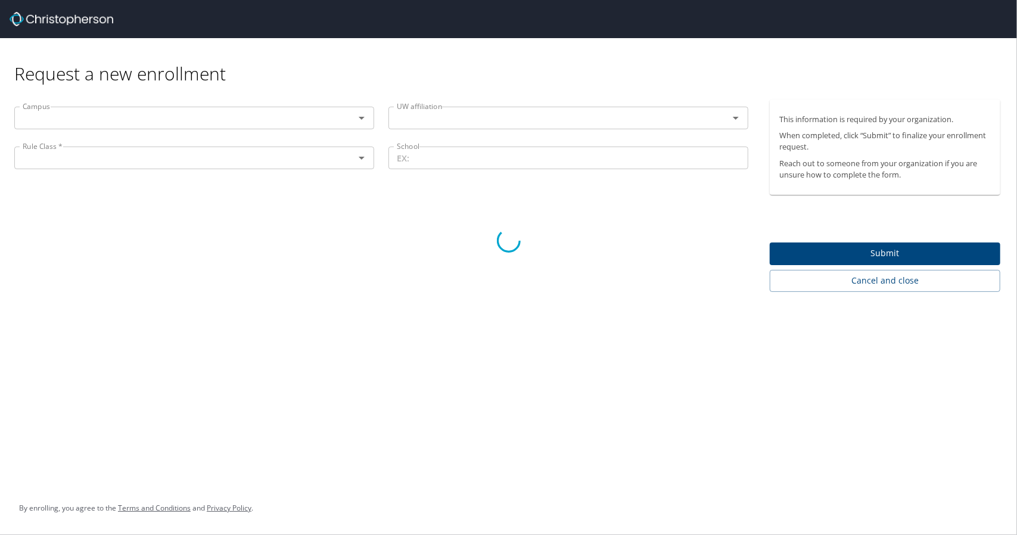
click at [363, 120] on div at bounding box center [508, 240] width 1017 height 589
click at [355, 117] on div at bounding box center [508, 240] width 1017 height 589
click at [362, 119] on div at bounding box center [508, 240] width 1017 height 589
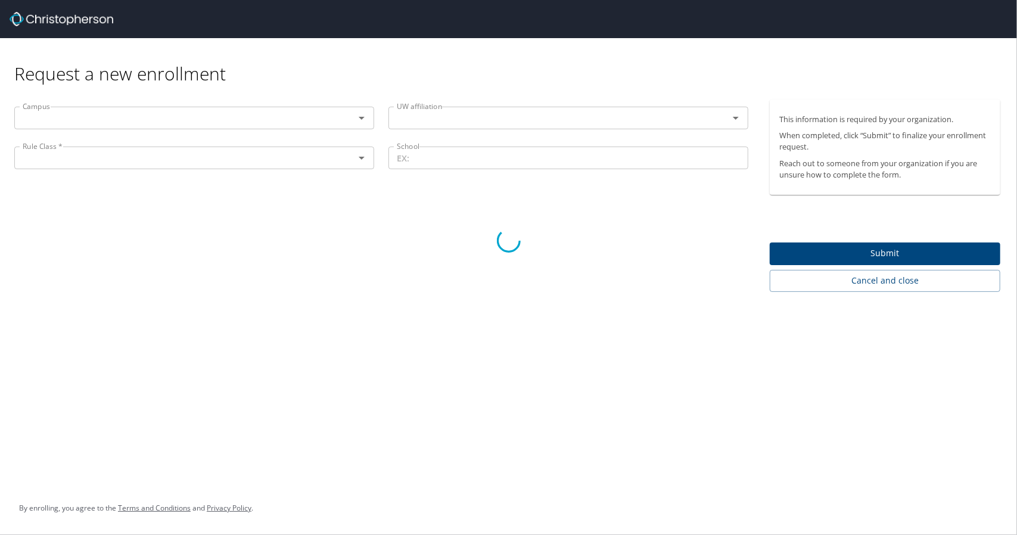
click at [416, 80] on div at bounding box center [508, 240] width 1017 height 589
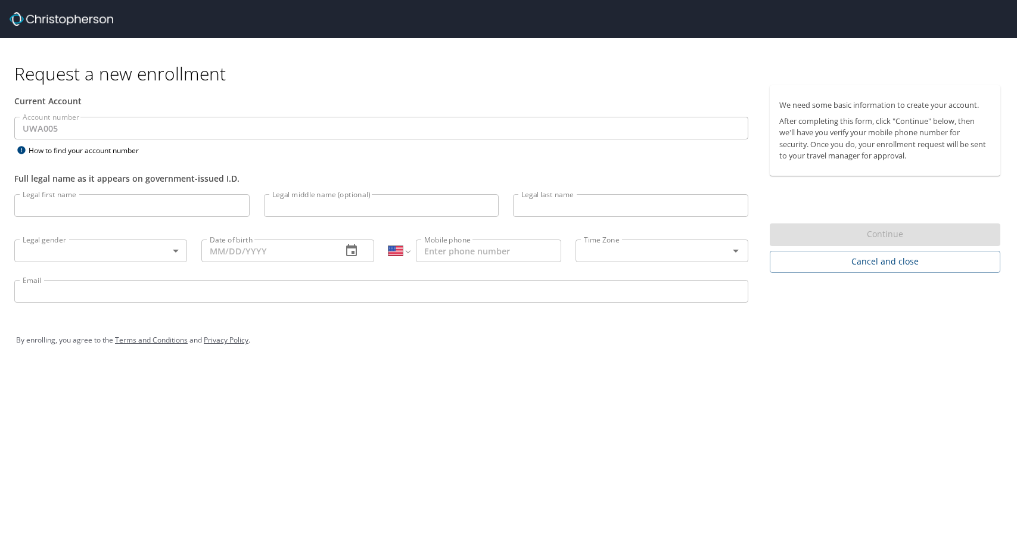
select select "US"
click at [127, 204] on input "Legal first name" at bounding box center [131, 205] width 235 height 23
type input "Victoria"
type input "Lo"
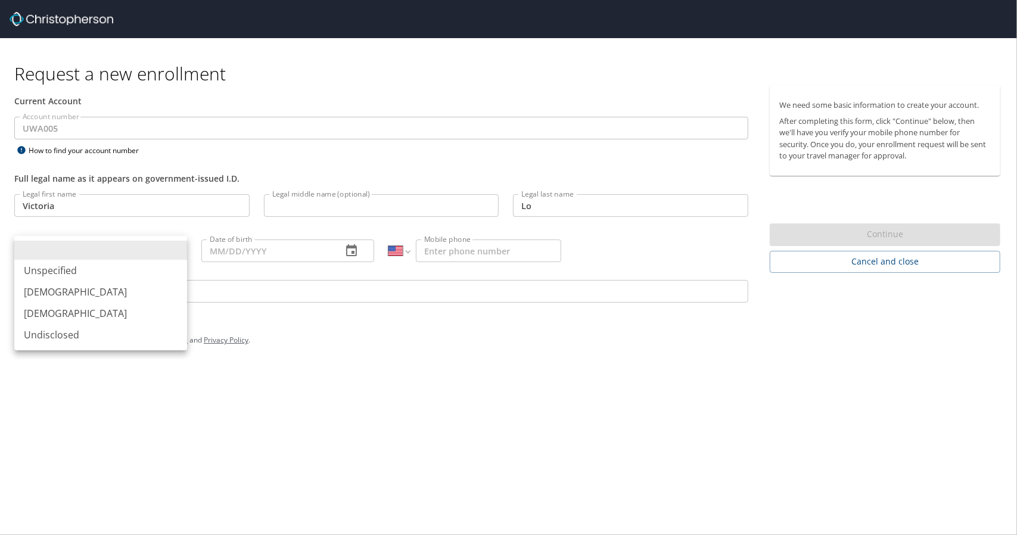
click at [166, 248] on body "Request a new enrollment Current Account Account number UWA005 Account number H…" at bounding box center [508, 267] width 1017 height 535
click at [139, 309] on li "[DEMOGRAPHIC_DATA]" at bounding box center [100, 313] width 173 height 21
type input "[DEMOGRAPHIC_DATA]"
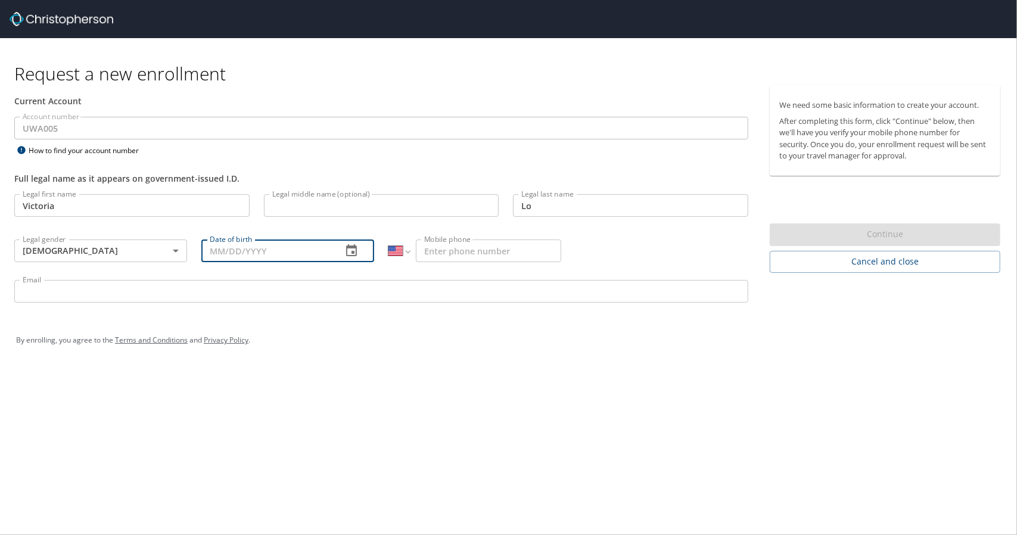
click at [242, 253] on input "Date of birth" at bounding box center [266, 251] width 131 height 23
type input "[DATE]"
click at [462, 260] on input "Mobile phone" at bounding box center [488, 251] width 145 height 23
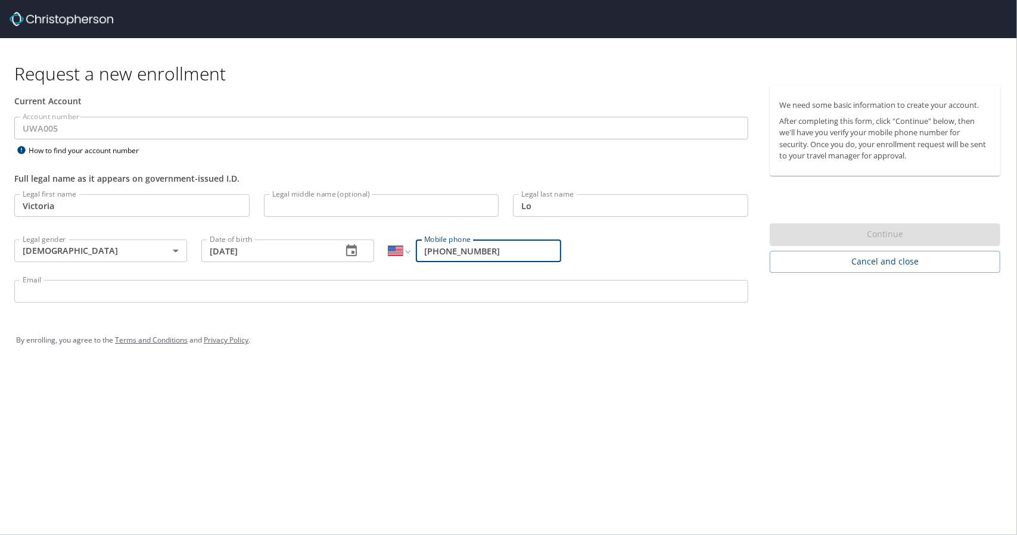
type input "[PHONE_NUMBER]"
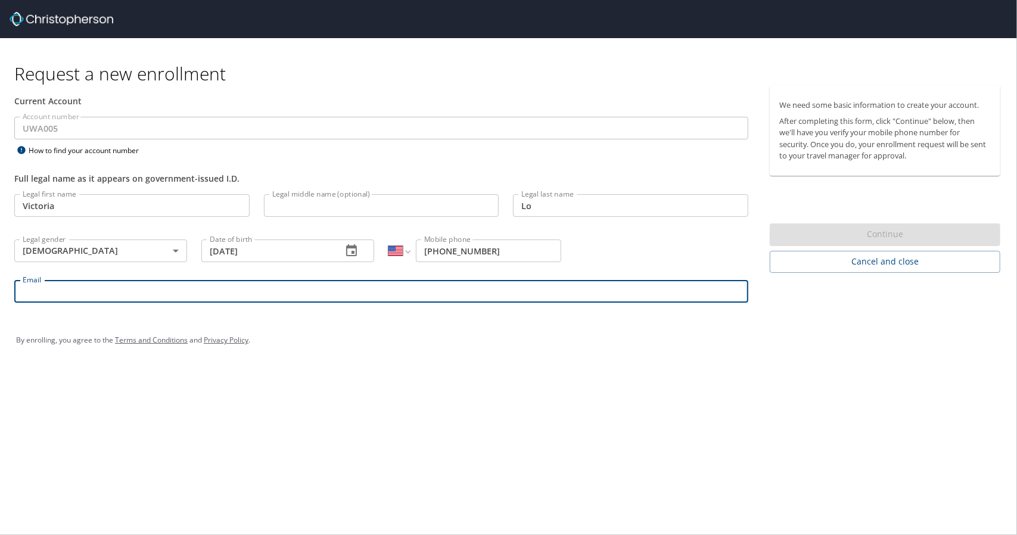
click at [389, 287] on input "Email" at bounding box center [381, 291] width 734 height 23
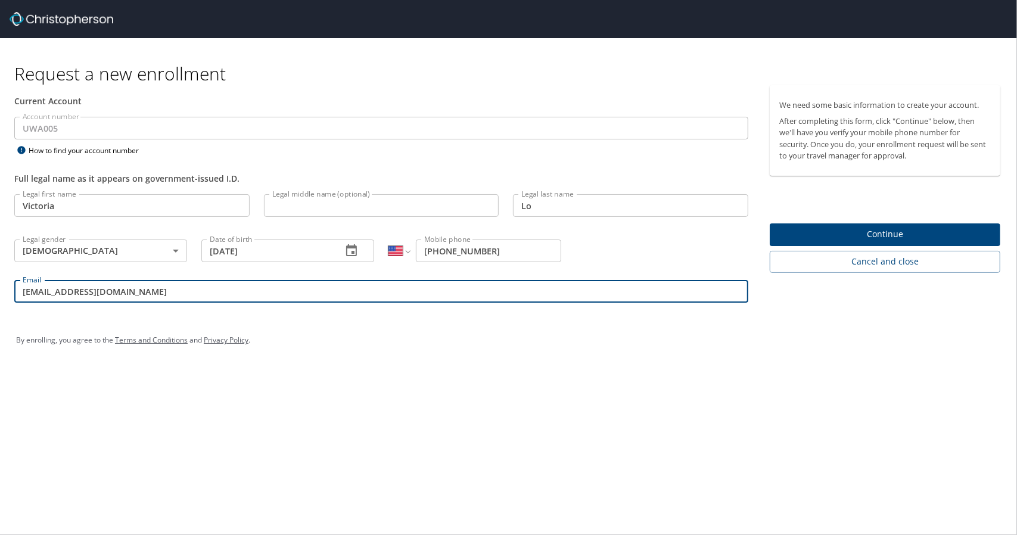
type input "[EMAIL_ADDRESS][DOMAIN_NAME]"
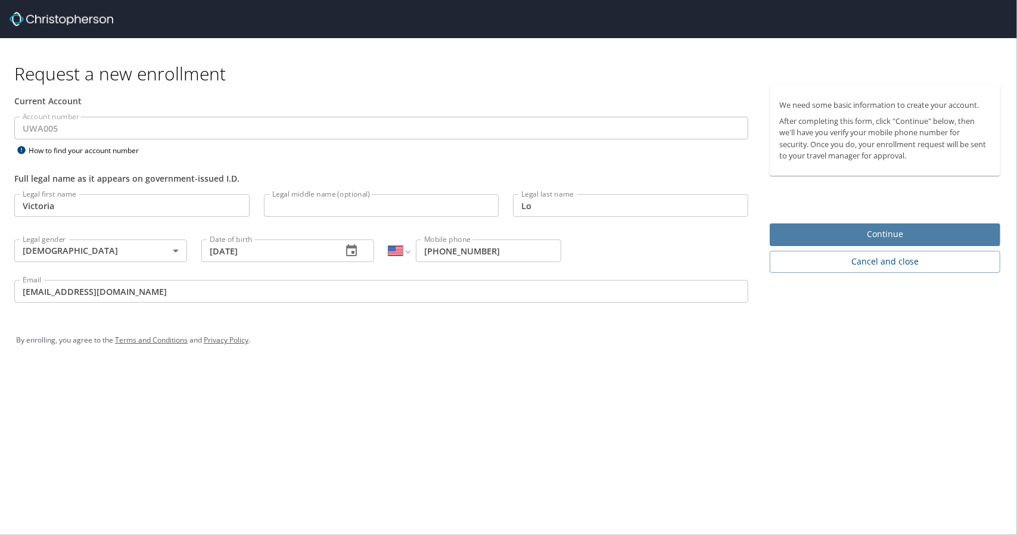
click at [869, 226] on button "Continue" at bounding box center [885, 234] width 231 height 23
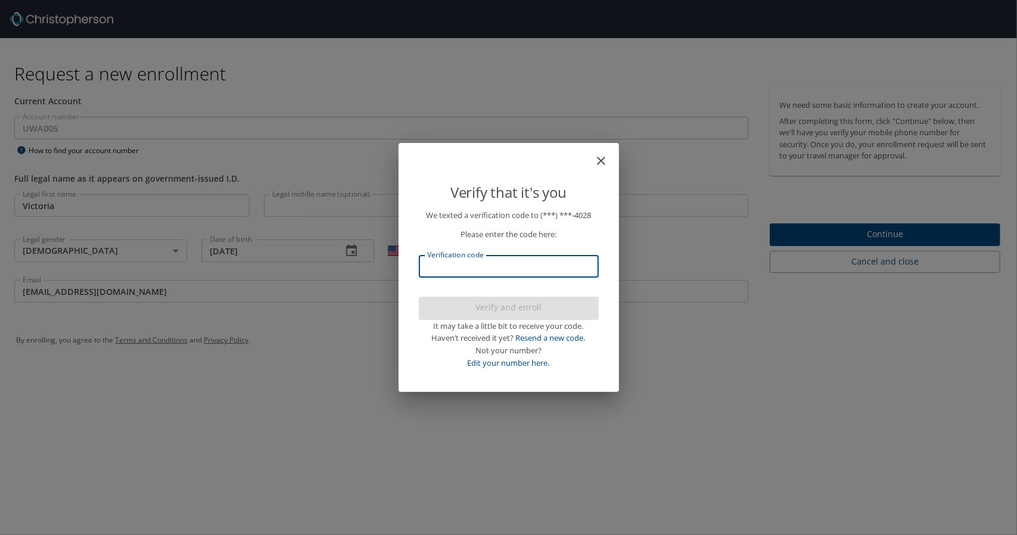
click at [566, 267] on input "Verification code" at bounding box center [509, 266] width 180 height 23
type input "981441"
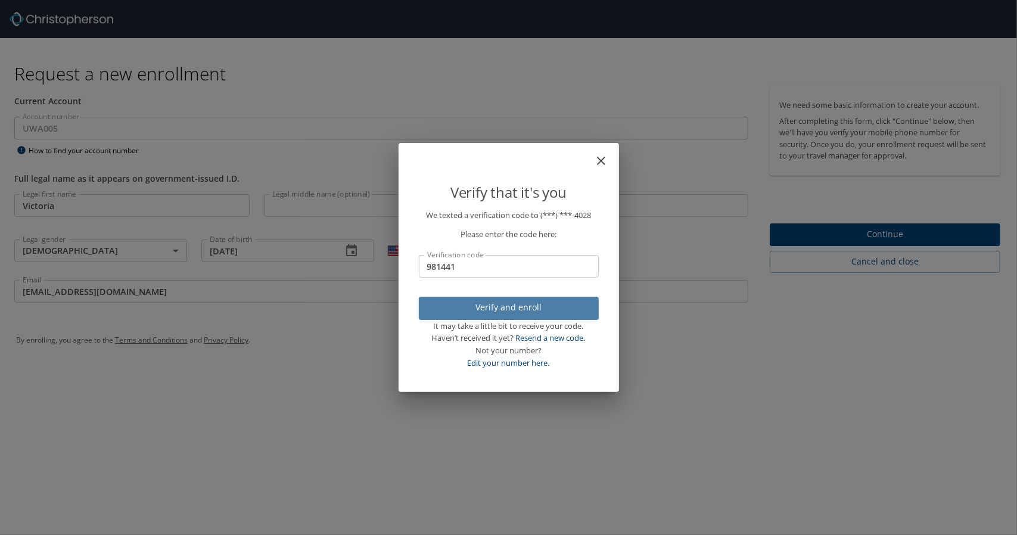
click at [529, 310] on span "Verify and enroll" at bounding box center [508, 307] width 161 height 15
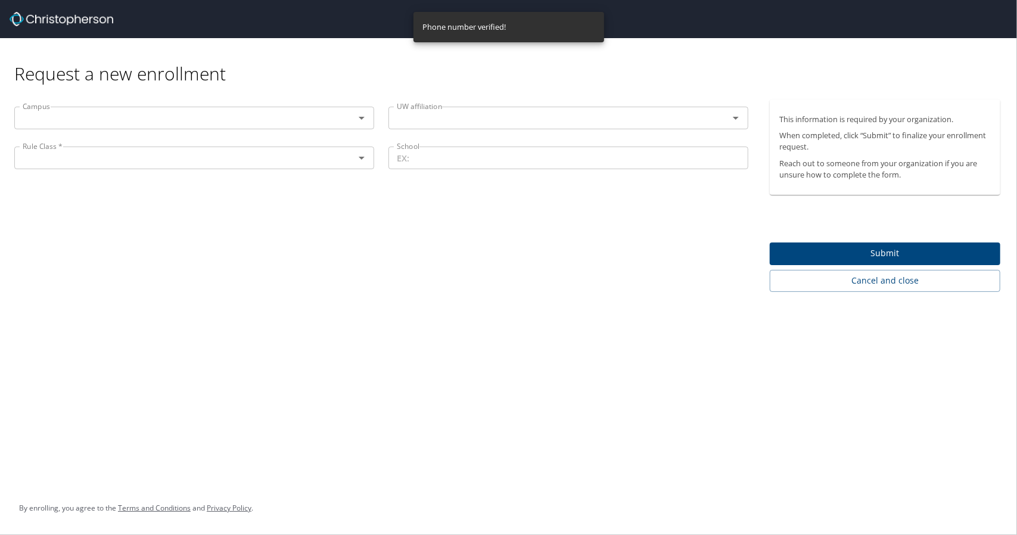
click at [364, 122] on icon "Open" at bounding box center [361, 118] width 14 height 14
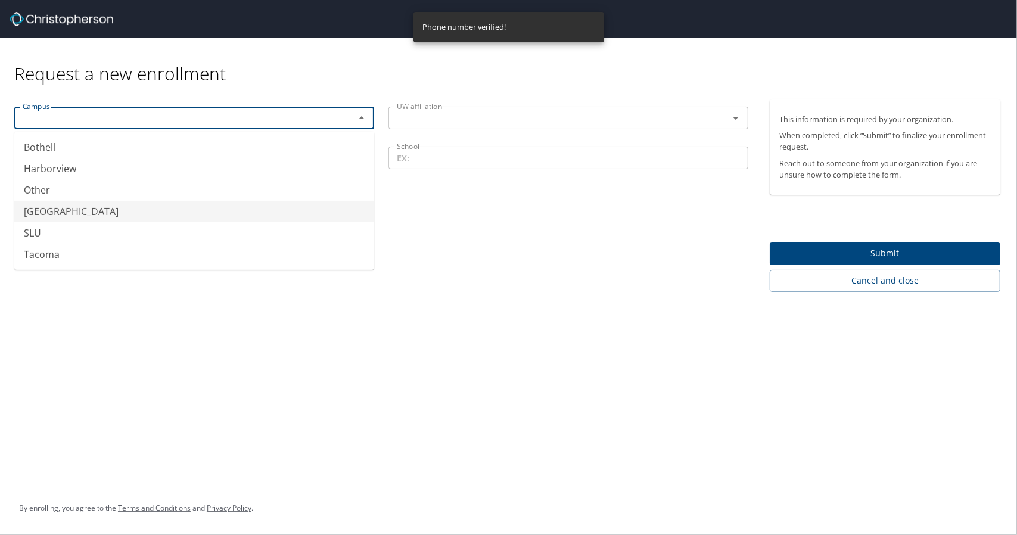
click at [245, 206] on li "Seattle" at bounding box center [194, 211] width 360 height 21
type input "Seattle"
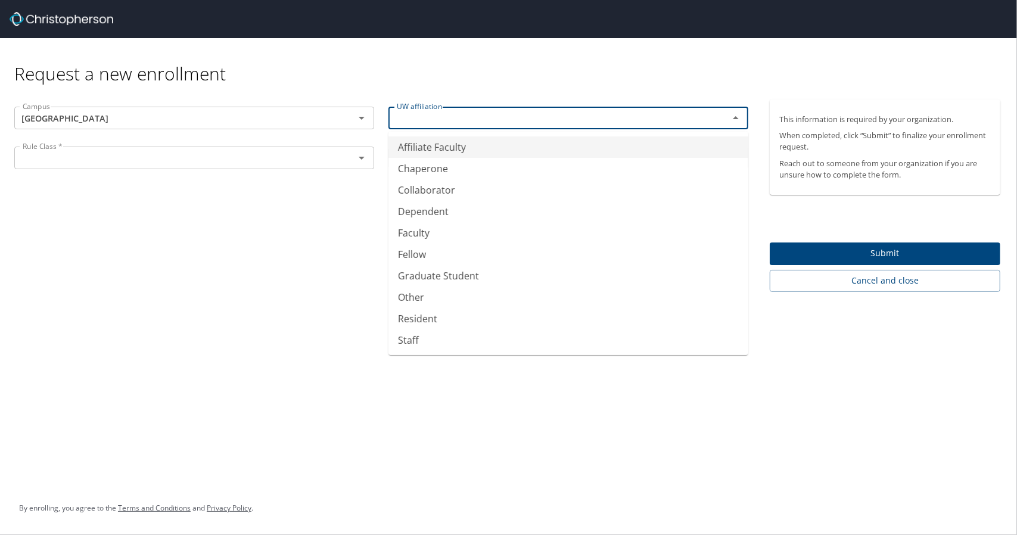
click at [474, 119] on input "text" at bounding box center [551, 117] width 318 height 15
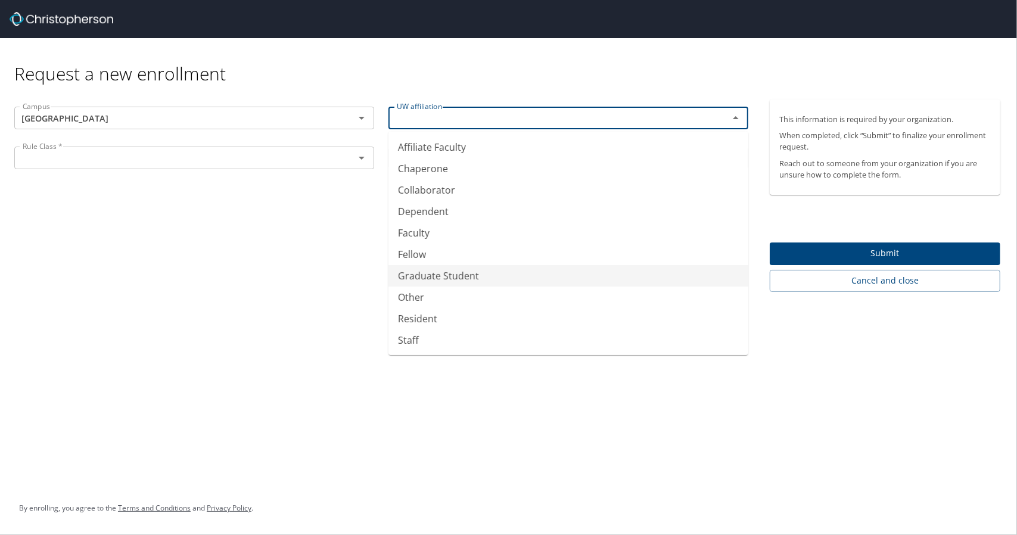
click at [423, 272] on li "Graduate Student" at bounding box center [568, 275] width 360 height 21
type input "Graduate Student"
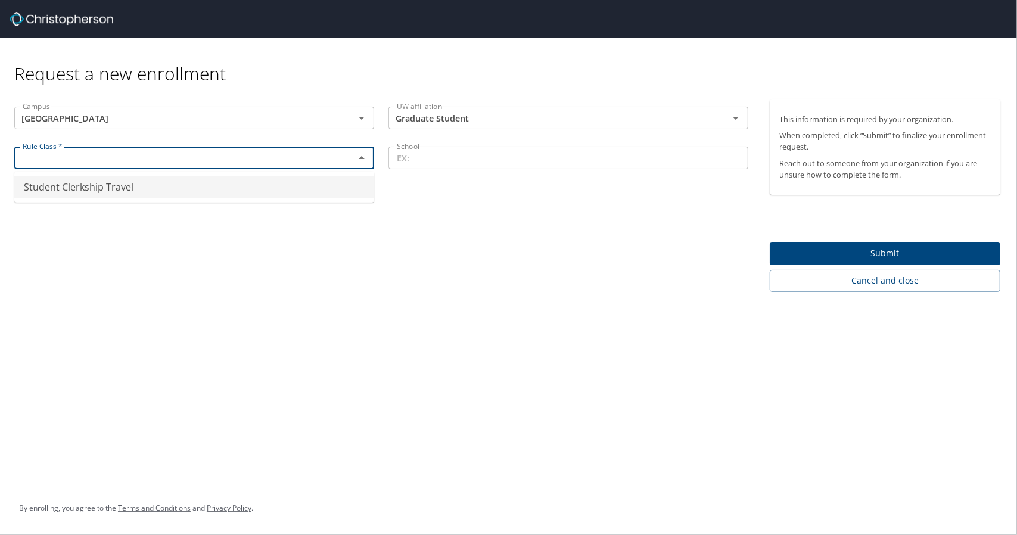
click at [281, 165] on input "text" at bounding box center [177, 157] width 318 height 15
click at [280, 177] on li "Student Clerkship Travel" at bounding box center [194, 186] width 360 height 21
type input "Student Clerkship Travel"
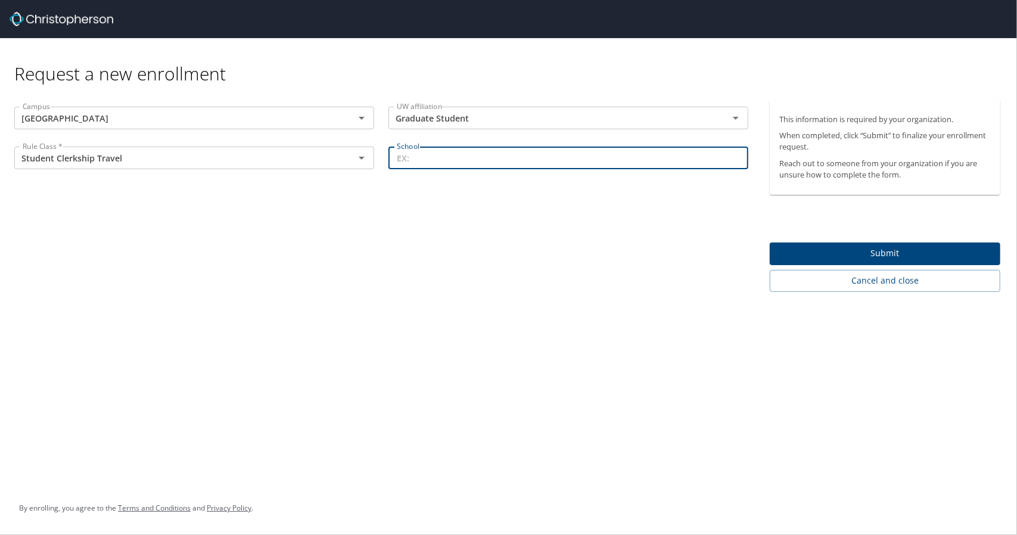
click at [422, 150] on input "School" at bounding box center [568, 158] width 360 height 23
type input "S"
type input "UWSOM"
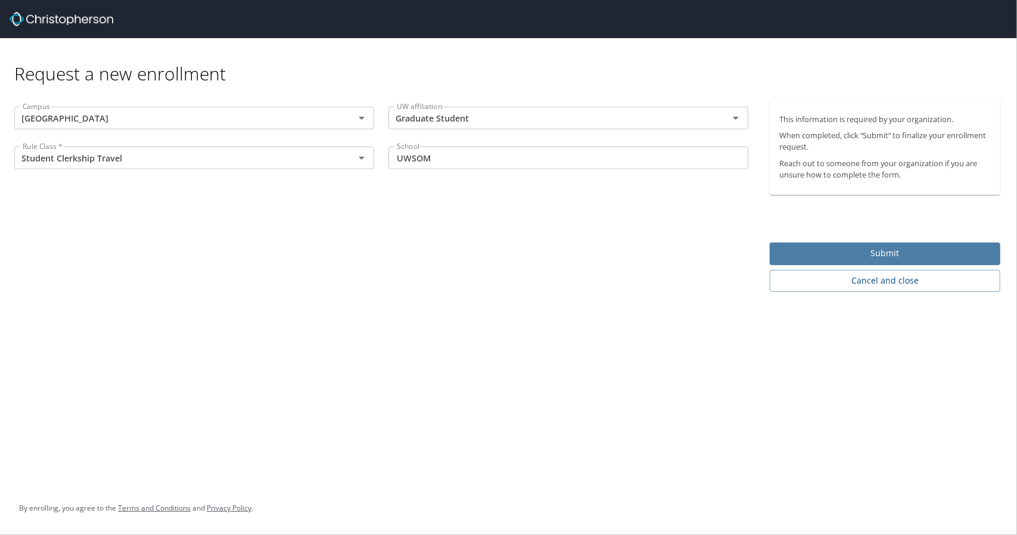
click at [822, 259] on span "Submit" at bounding box center [884, 253] width 211 height 15
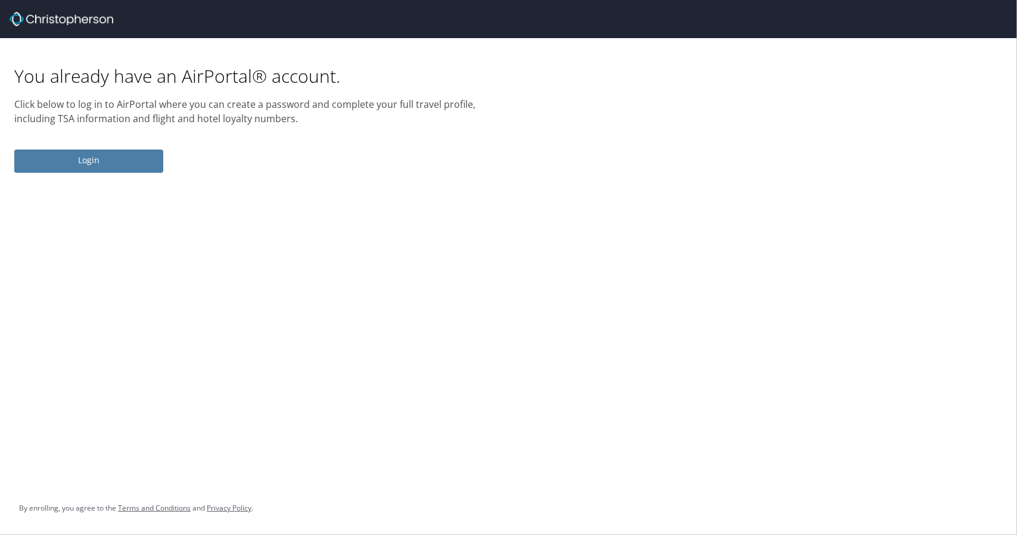
click at [153, 172] on button "Login" at bounding box center [88, 161] width 149 height 23
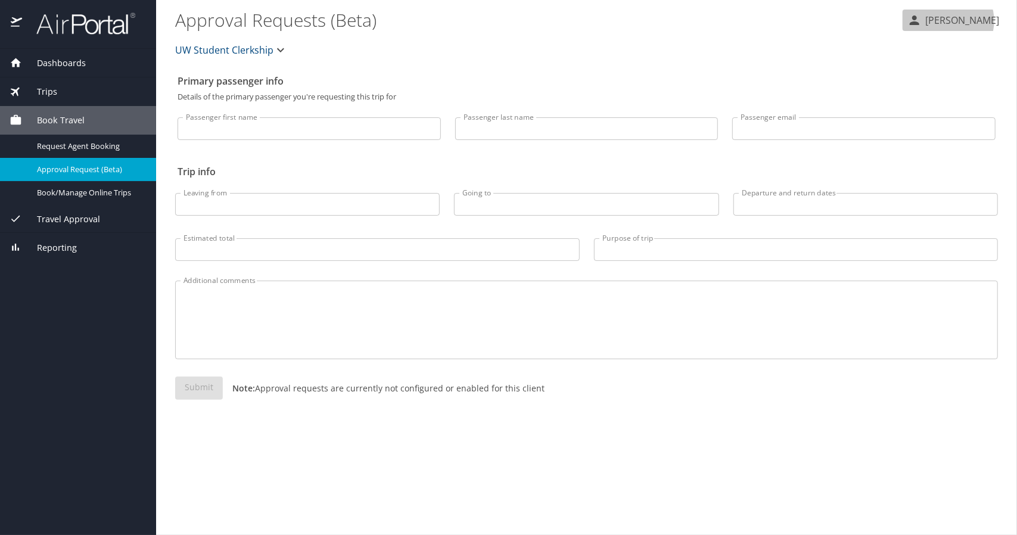
click at [975, 21] on p "[PERSON_NAME]" at bounding box center [960, 20] width 77 height 14
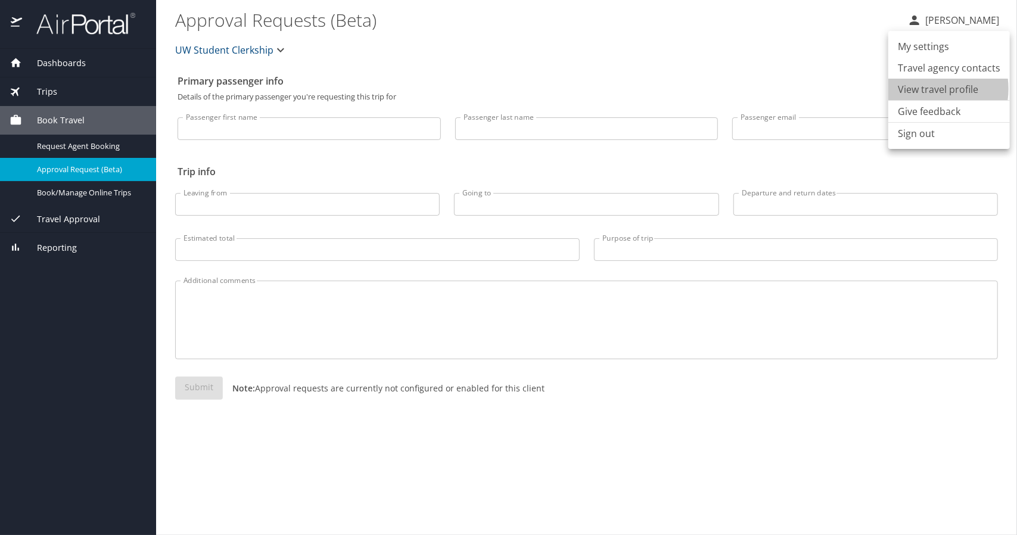
click at [926, 89] on li "View travel profile" at bounding box center [949, 89] width 122 height 21
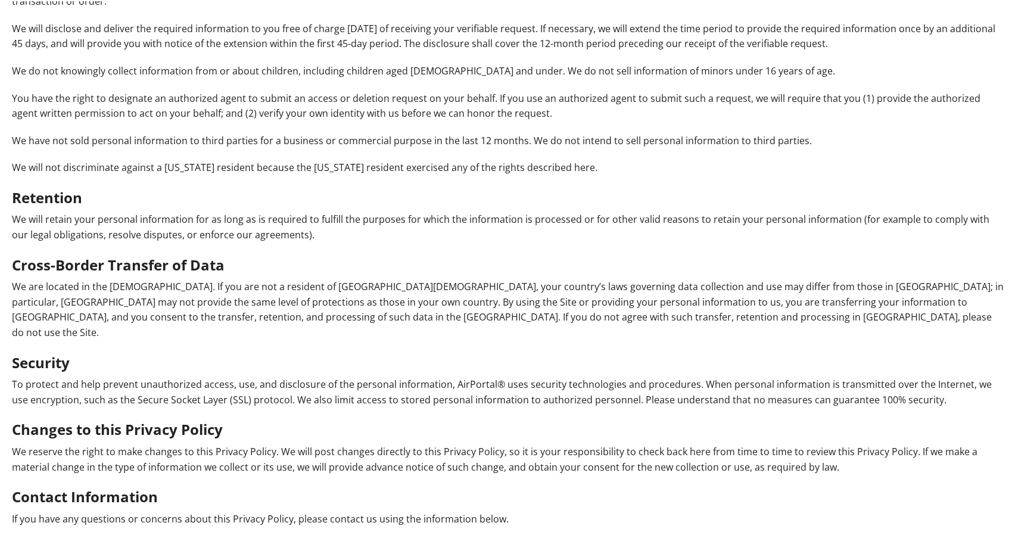
scroll to position [1567, 0]
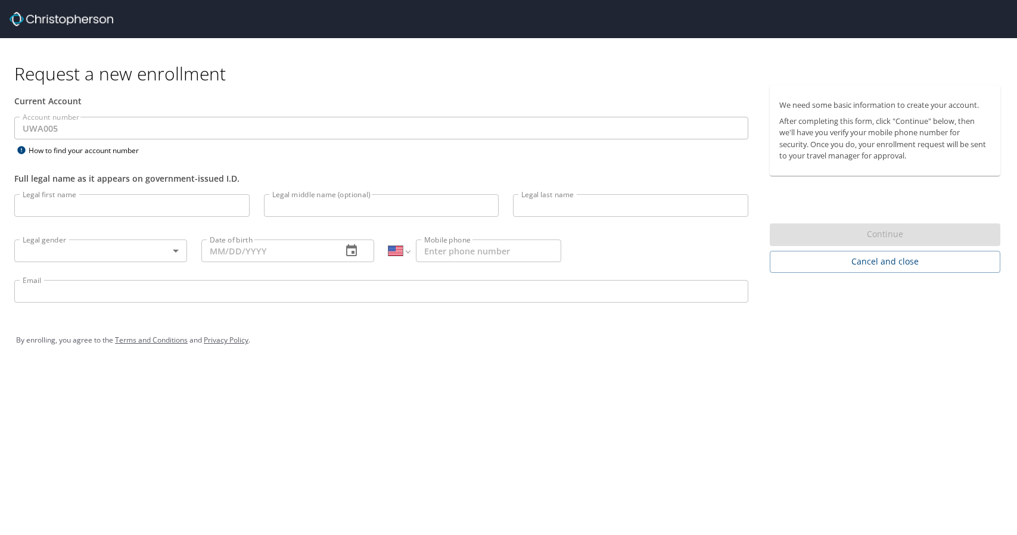
select select "US"
click at [195, 201] on input "Legal first name" at bounding box center [131, 205] width 235 height 23
type input "Victoria"
type input "o"
type input "Lo"
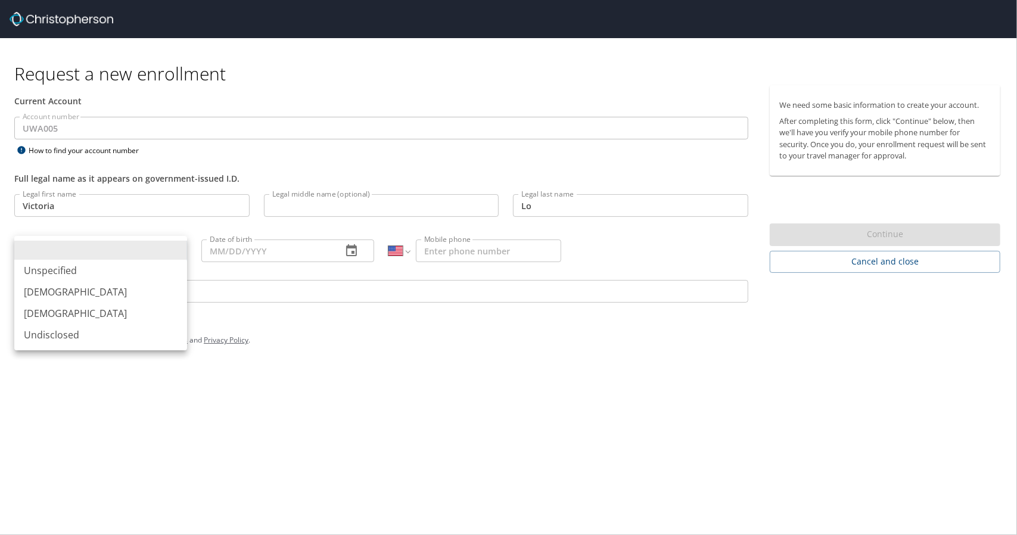
click at [166, 252] on body "Request a new enrollment Current Account Account number UWA005 Account number H…" at bounding box center [508, 267] width 1017 height 535
click at [116, 310] on li "Female" at bounding box center [100, 313] width 173 height 21
type input "Female"
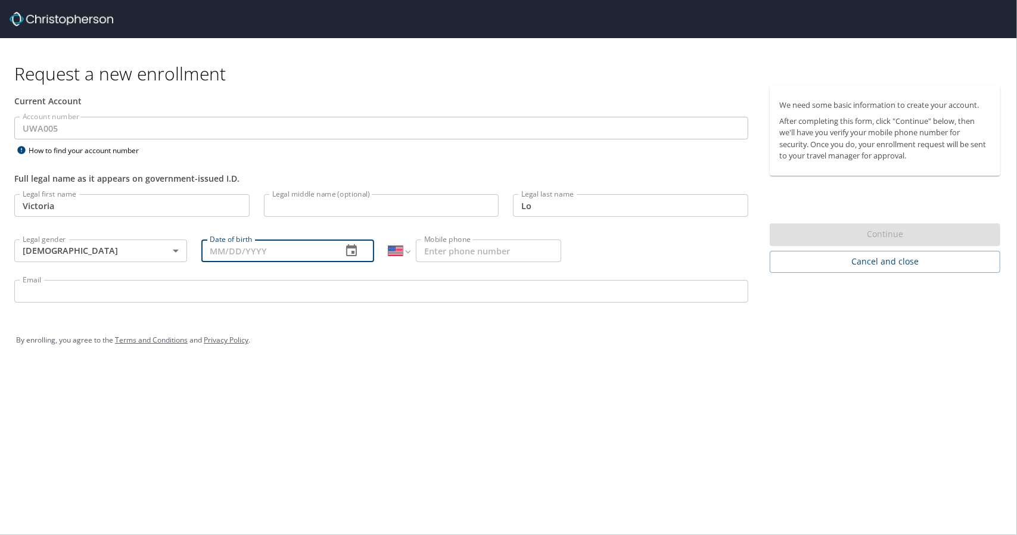
click at [231, 254] on input "Date of birth" at bounding box center [266, 251] width 131 height 23
type input "9_/__/____"
type input "07/12/1988"
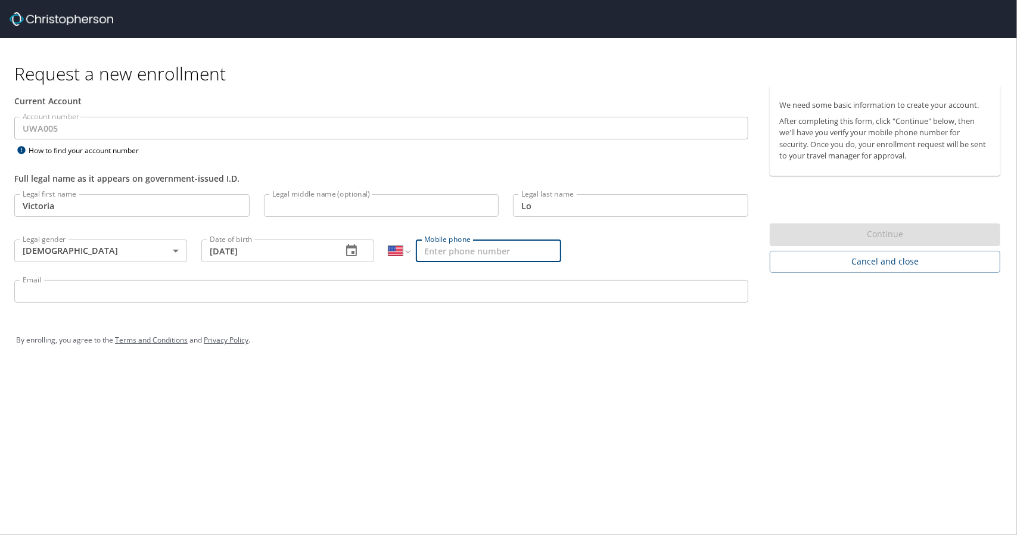
click at [502, 248] on input "Mobile phone" at bounding box center [488, 251] width 145 height 23
type input "(415) 845-4028"
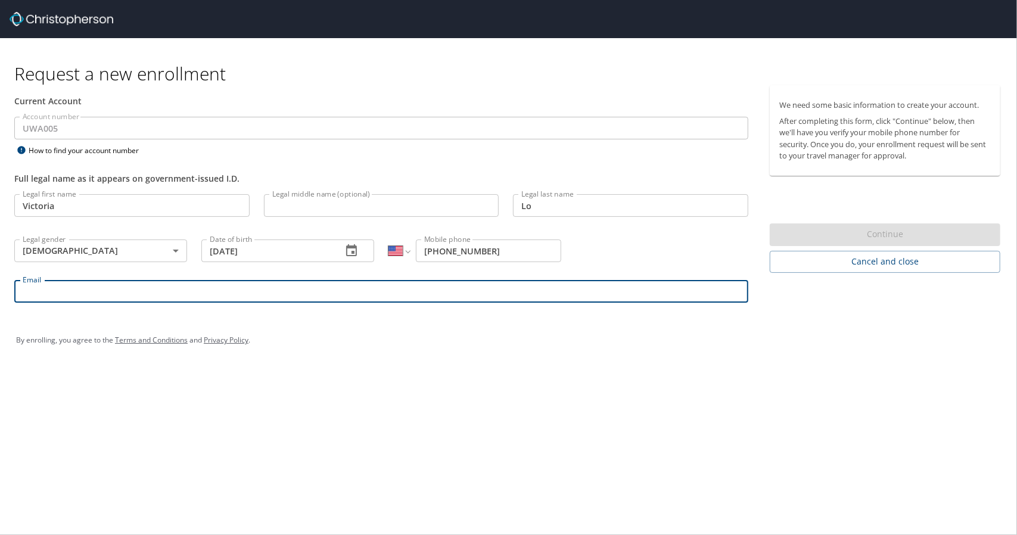
click at [429, 295] on input "Email" at bounding box center [381, 291] width 734 height 23
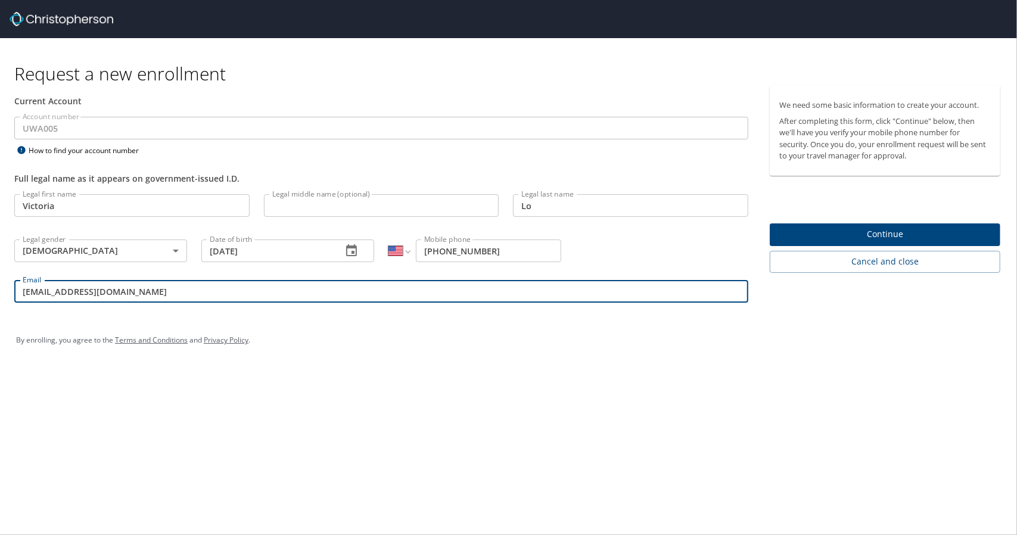
type input "vlo314@uw.edu"
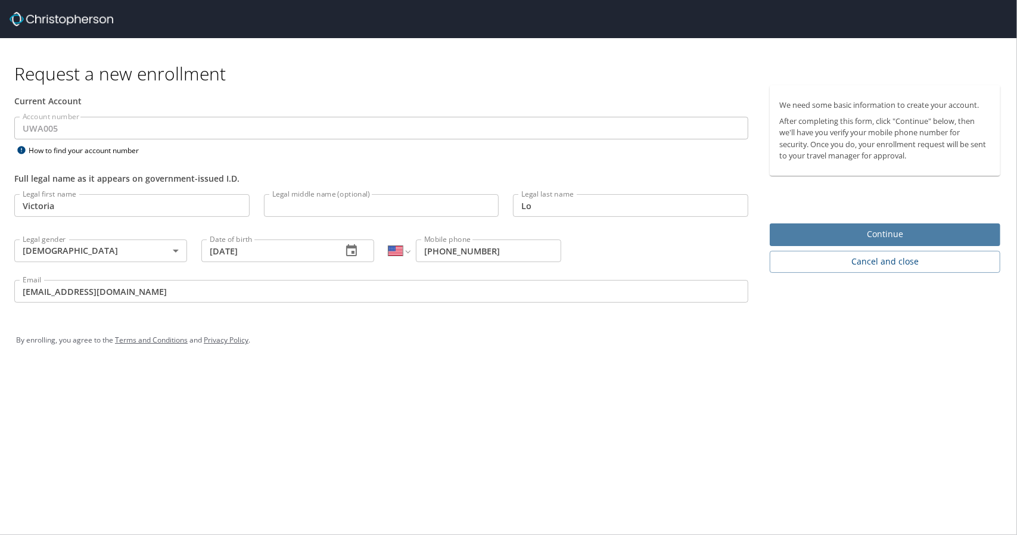
click at [935, 228] on span "Continue" at bounding box center [884, 234] width 211 height 15
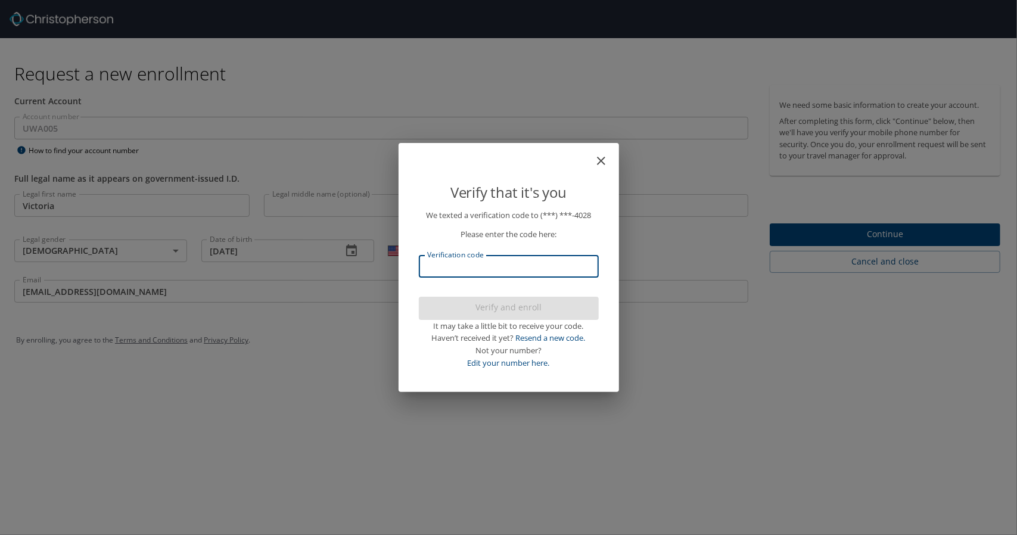
click at [549, 263] on input "Verification code" at bounding box center [509, 266] width 180 height 23
type input "778620"
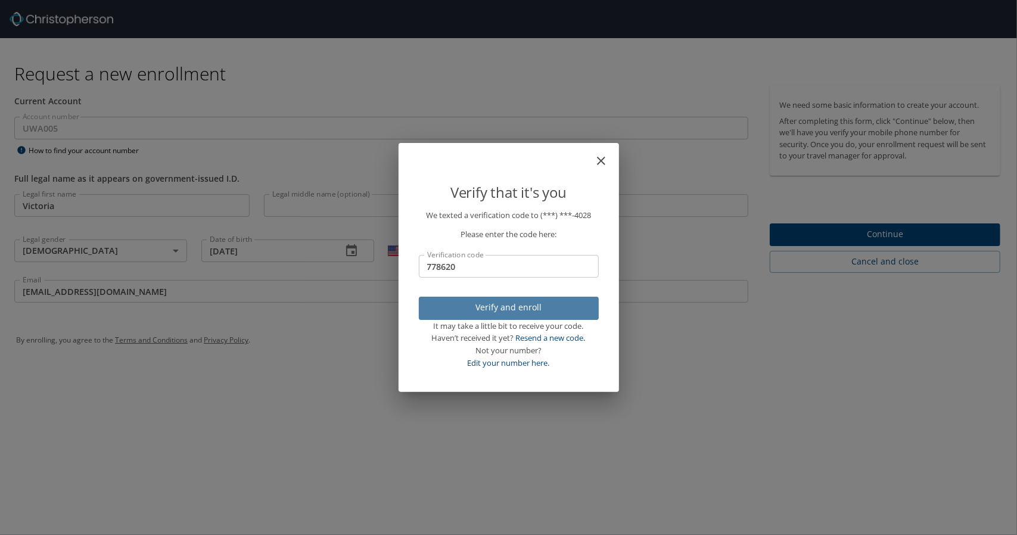
click at [527, 303] on span "Verify and enroll" at bounding box center [508, 307] width 161 height 15
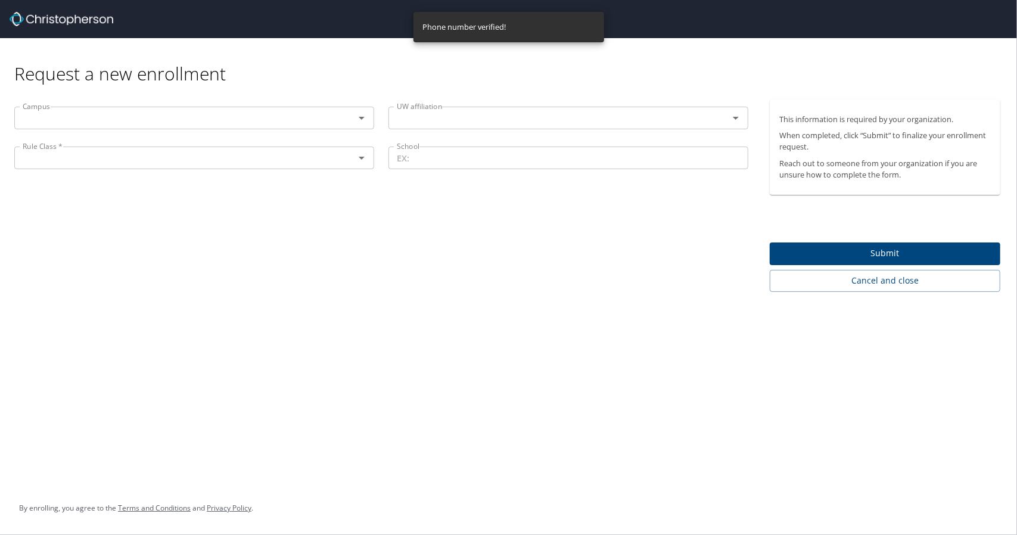
click at [290, 127] on div "Campus" at bounding box center [194, 118] width 360 height 23
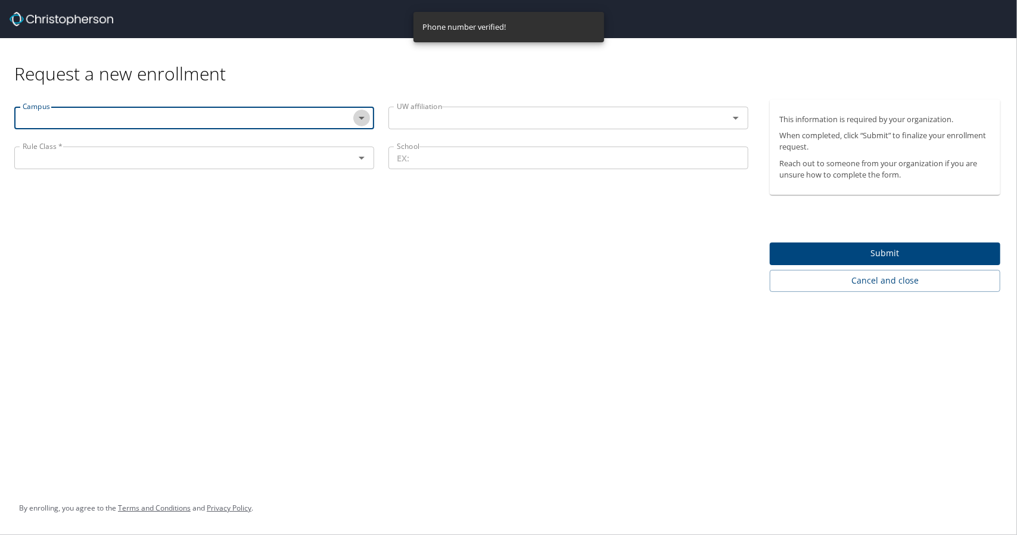
click at [363, 119] on icon "Open" at bounding box center [361, 118] width 14 height 14
click at [229, 219] on li "Seattle" at bounding box center [194, 211] width 360 height 21
type input "Seattle"
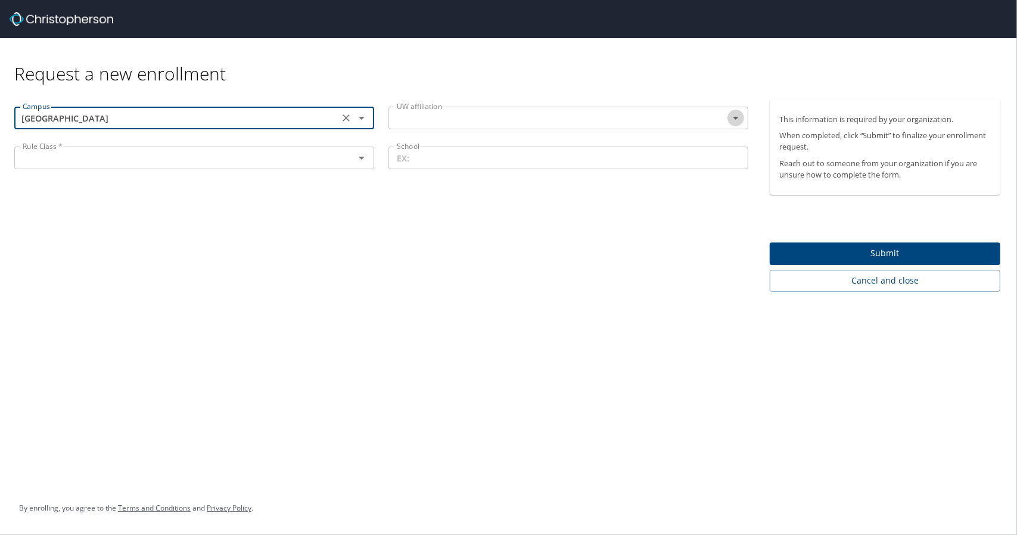
click at [735, 122] on icon "Open" at bounding box center [736, 118] width 14 height 14
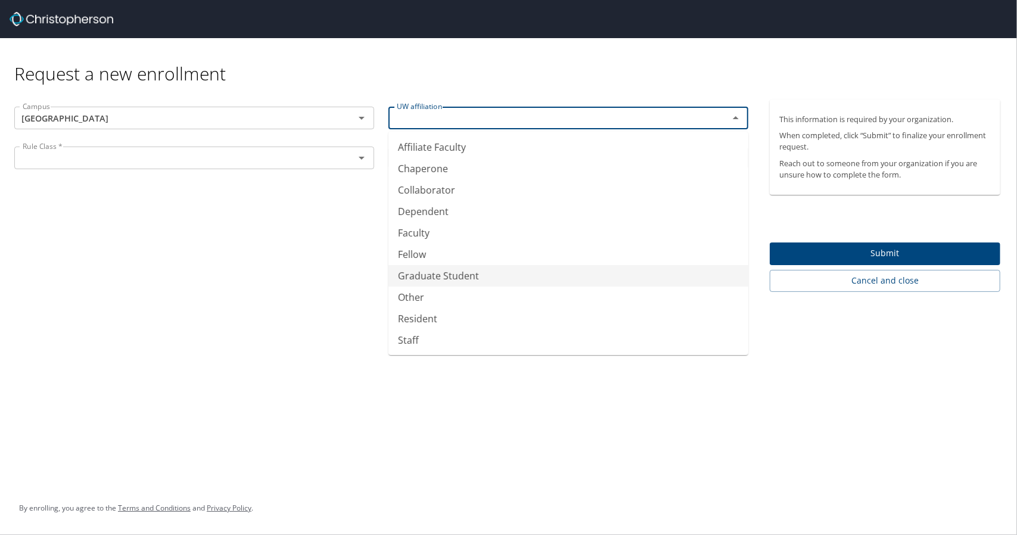
click at [505, 272] on li "Graduate Student" at bounding box center [568, 275] width 360 height 21
type input "Graduate Student"
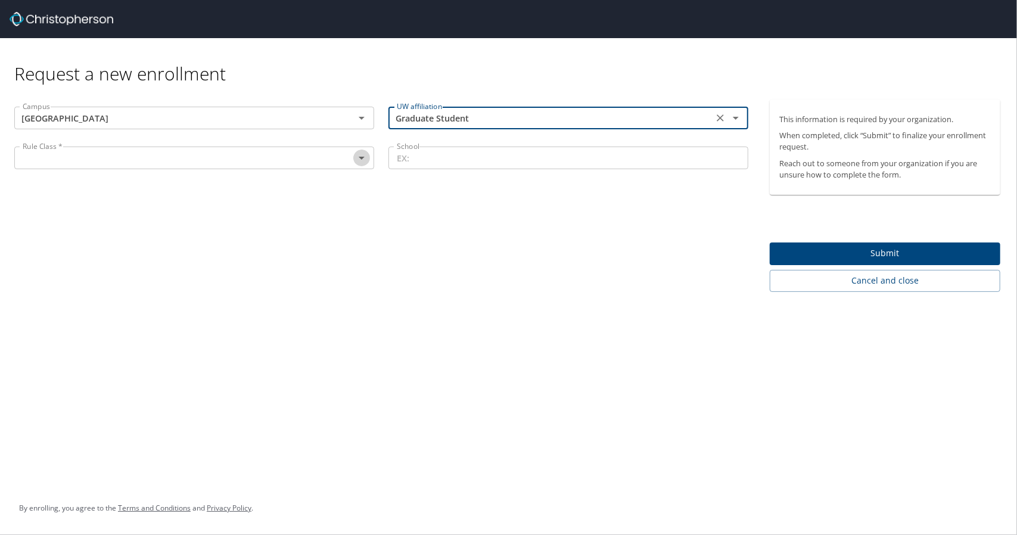
click at [362, 165] on button "Open" at bounding box center [361, 158] width 17 height 17
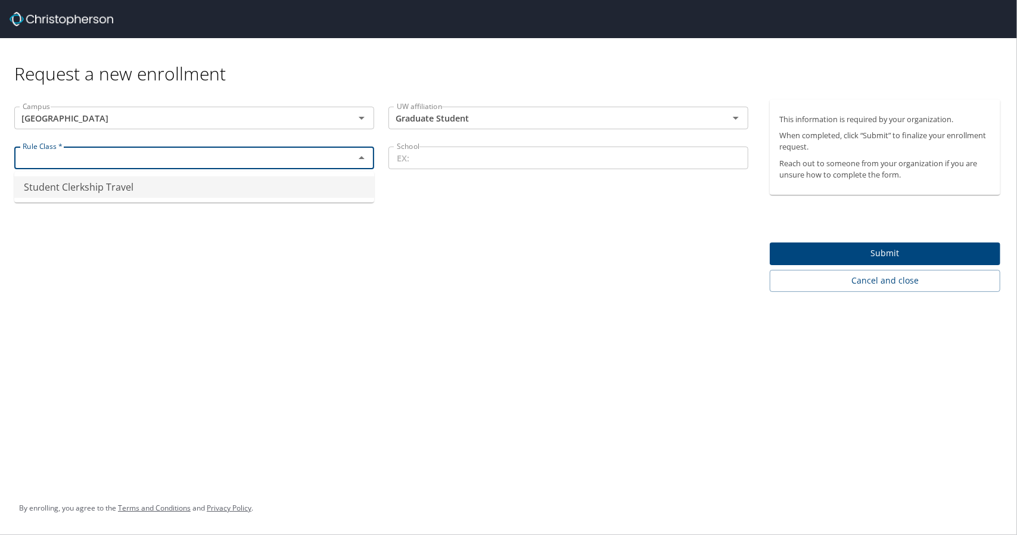
click at [346, 178] on li "Student Clerkship Travel" at bounding box center [194, 186] width 360 height 21
type input "Student Clerkship Travel"
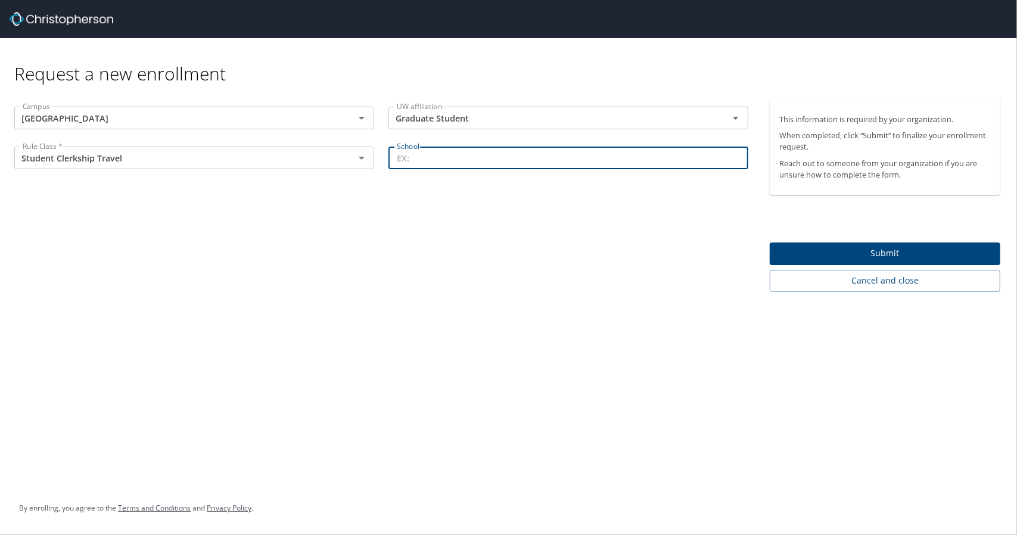
click at [455, 165] on input "School" at bounding box center [568, 158] width 360 height 23
type input "UWSOM"
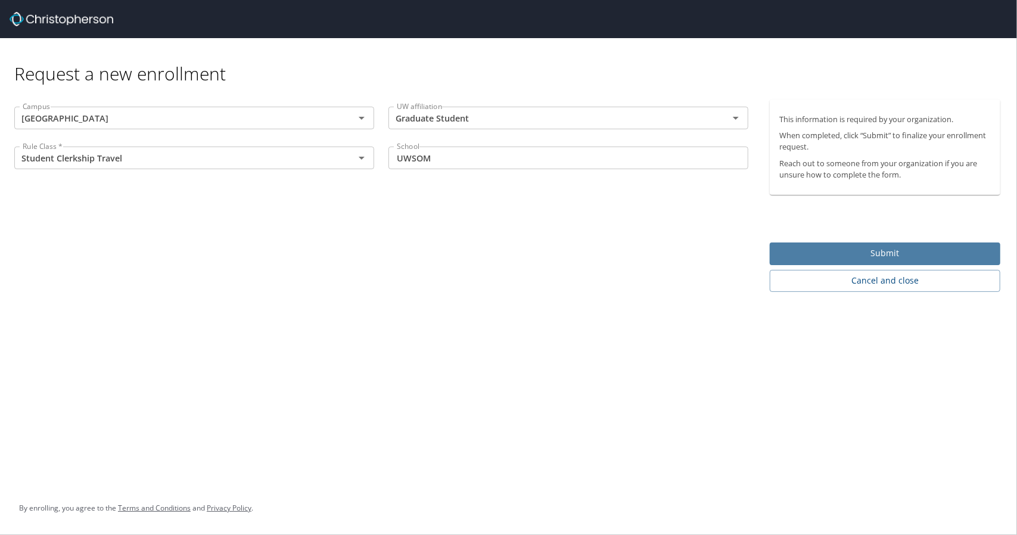
click at [796, 251] on span "Submit" at bounding box center [884, 253] width 211 height 15
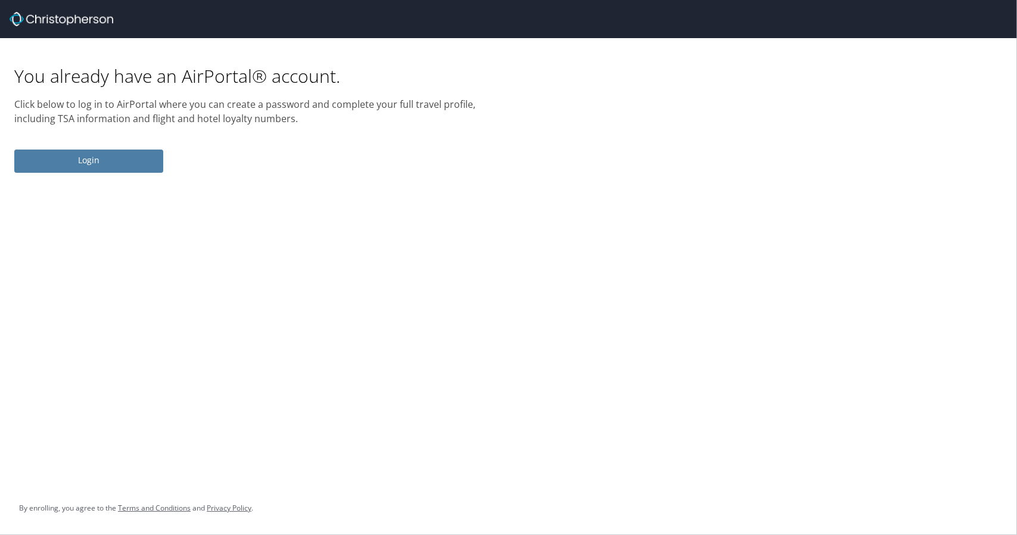
click at [141, 153] on span "Login" at bounding box center [89, 160] width 130 height 15
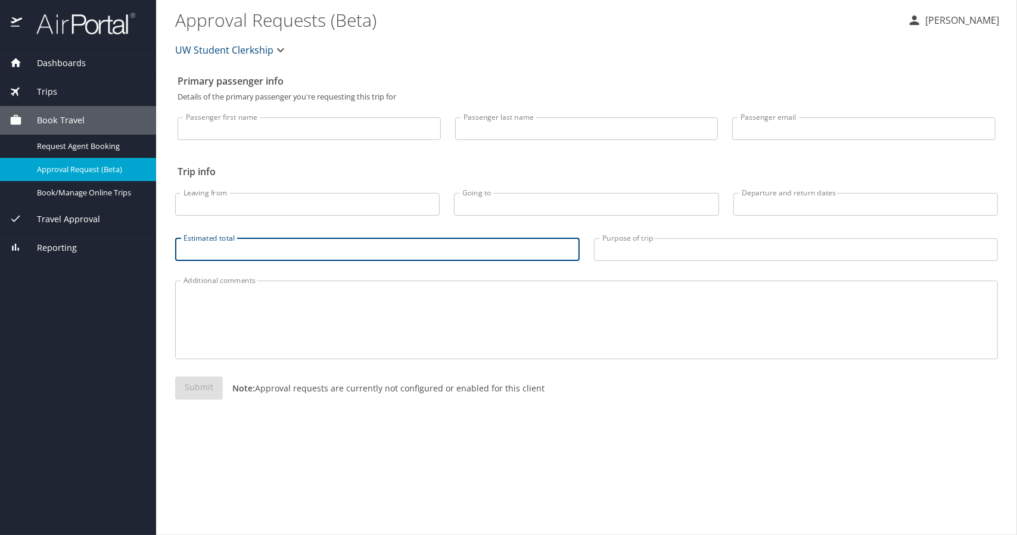
click at [245, 245] on input "Estimated total" at bounding box center [377, 249] width 405 height 23
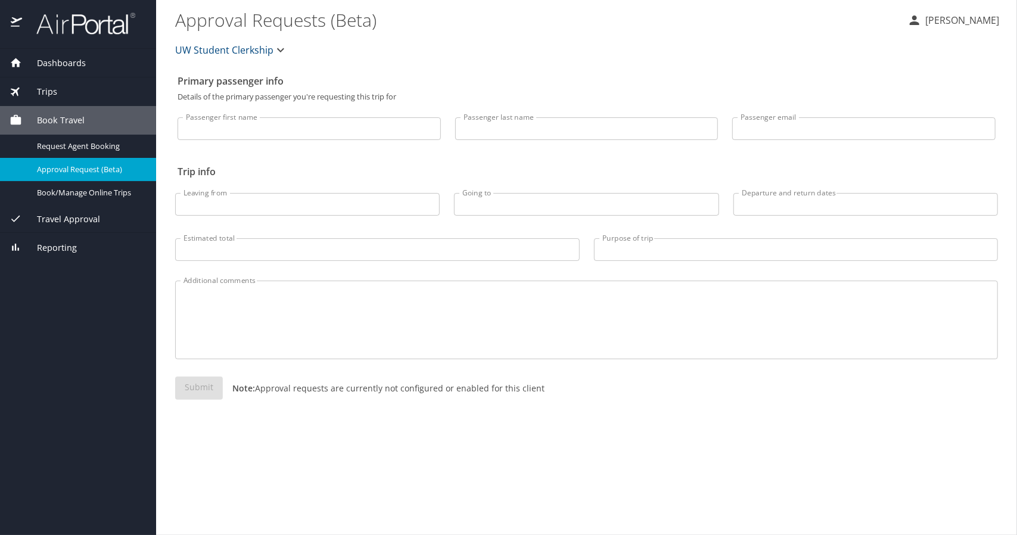
click at [77, 60] on span "Dashboards" at bounding box center [54, 63] width 64 height 13
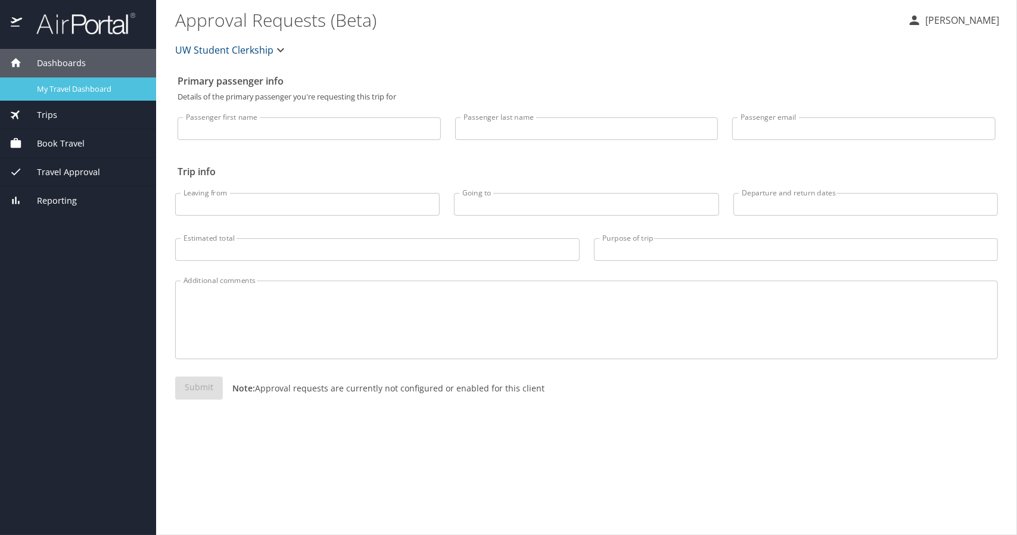
click at [77, 93] on span "My Travel Dashboard" at bounding box center [89, 88] width 105 height 11
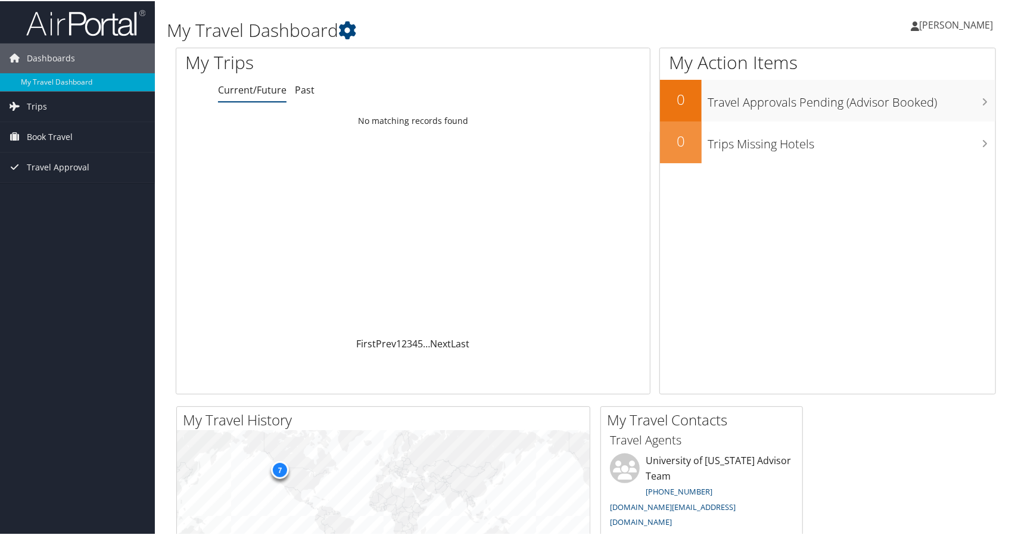
click at [313, 85] on ul "Current/Future Past" at bounding box center [434, 89] width 432 height 21
click at [301, 88] on link "Past" at bounding box center [305, 88] width 20 height 13
click at [50, 134] on span "Book Travel" at bounding box center [50, 136] width 46 height 30
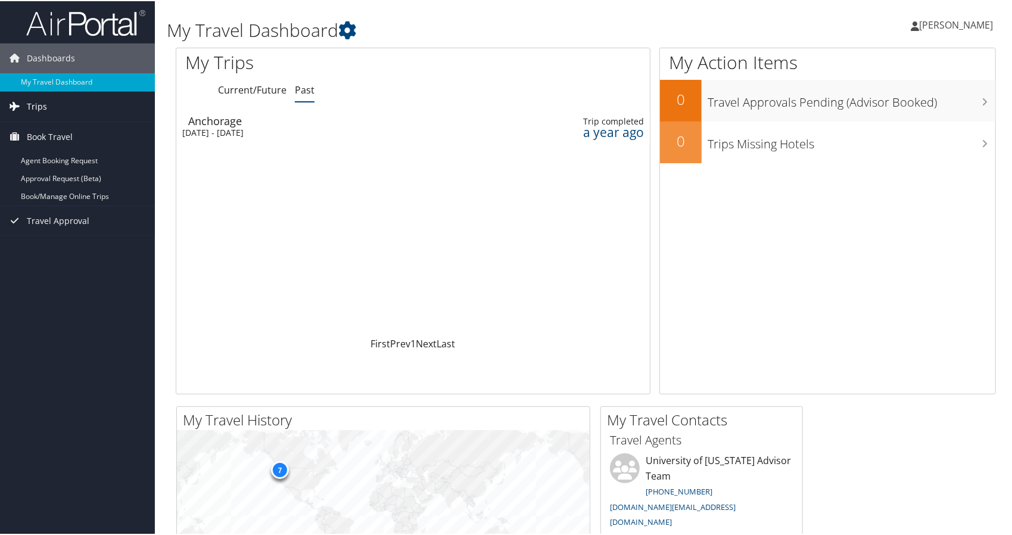
click at [44, 109] on span "Trips" at bounding box center [37, 106] width 20 height 30
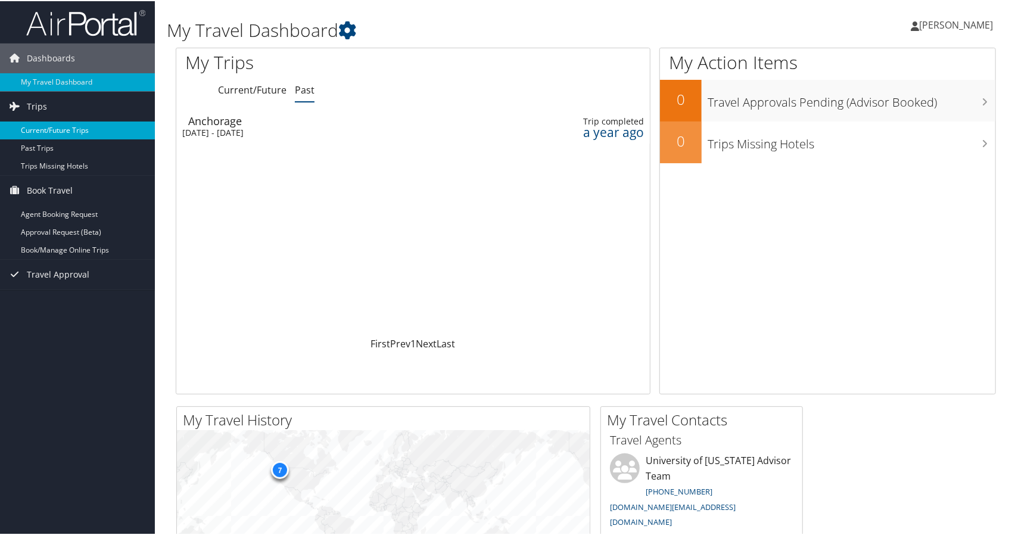
click at [54, 127] on link "Current/Future Trips" at bounding box center [77, 129] width 155 height 18
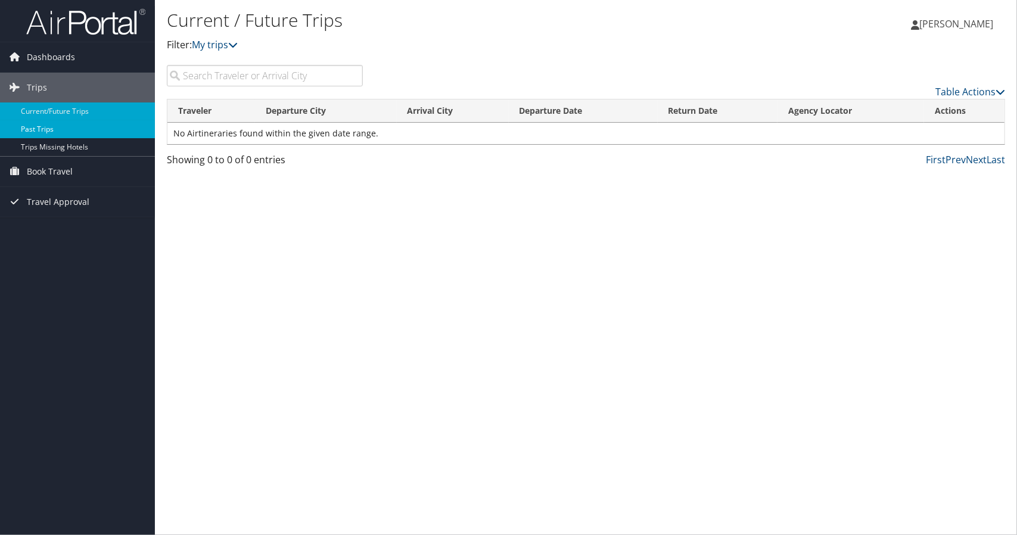
click at [63, 123] on link "Past Trips" at bounding box center [77, 129] width 155 height 18
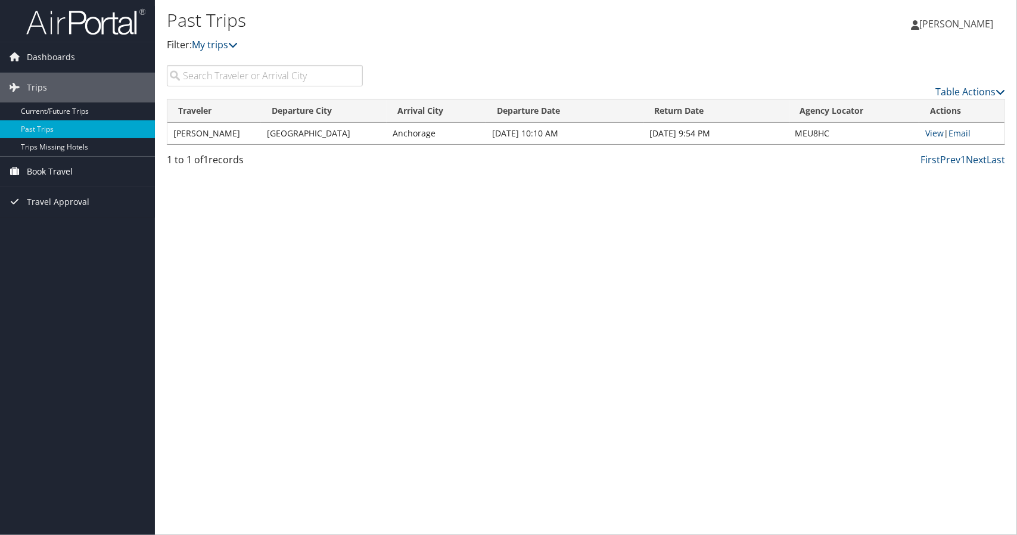
click at [61, 165] on span "Book Travel" at bounding box center [50, 172] width 46 height 30
click at [88, 257] on link "Travel Approval" at bounding box center [77, 256] width 155 height 30
click at [952, 26] on span "[PERSON_NAME]" at bounding box center [956, 23] width 74 height 13
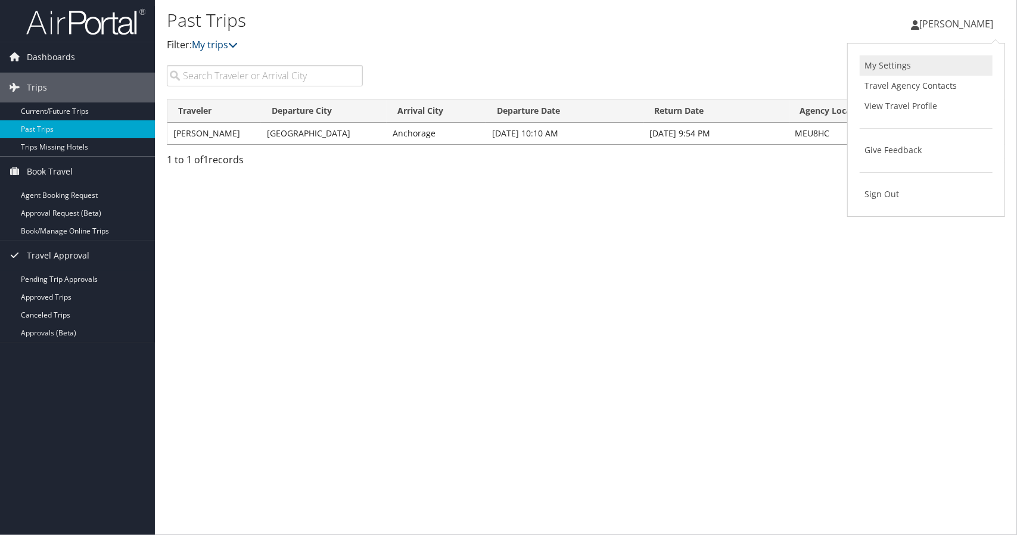
click at [903, 61] on link "My Settings" at bounding box center [926, 65] width 133 height 20
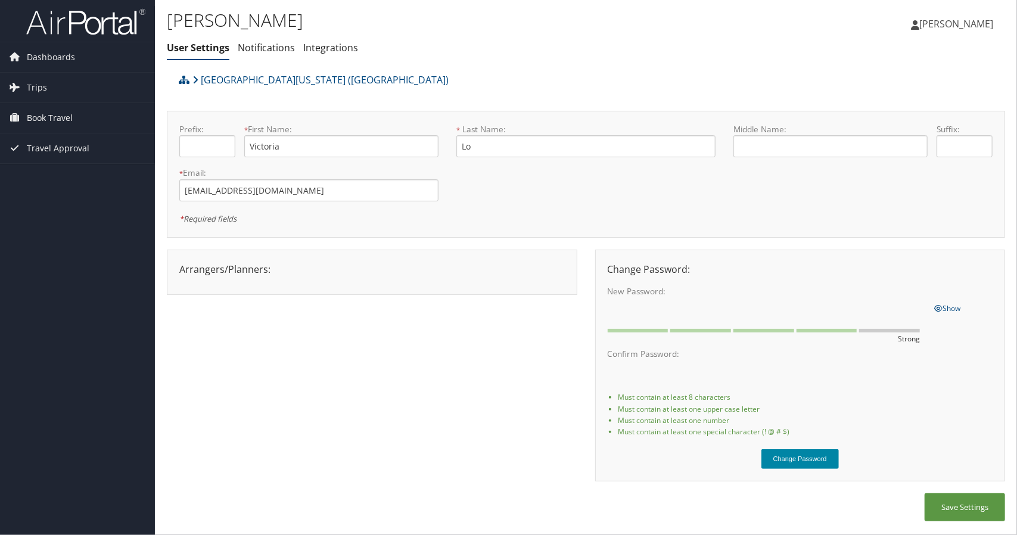
click at [804, 452] on button "Change Password" at bounding box center [799, 459] width 77 height 20
click at [258, 45] on link "Notifications" at bounding box center [266, 47] width 57 height 13
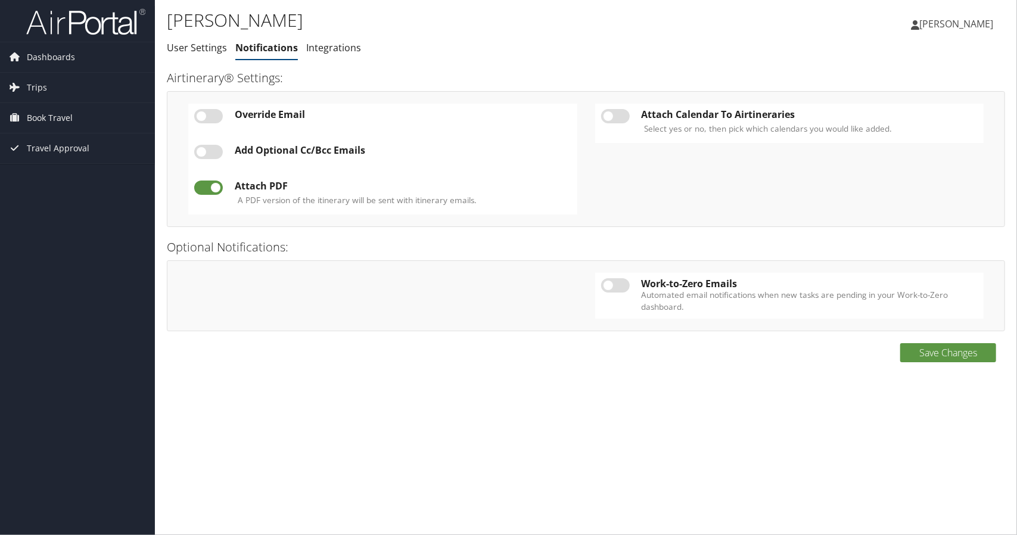
click at [976, 28] on span "[PERSON_NAME]" at bounding box center [956, 23] width 74 height 13
click at [917, 82] on link "Travel Agency Contacts" at bounding box center [926, 86] width 133 height 20
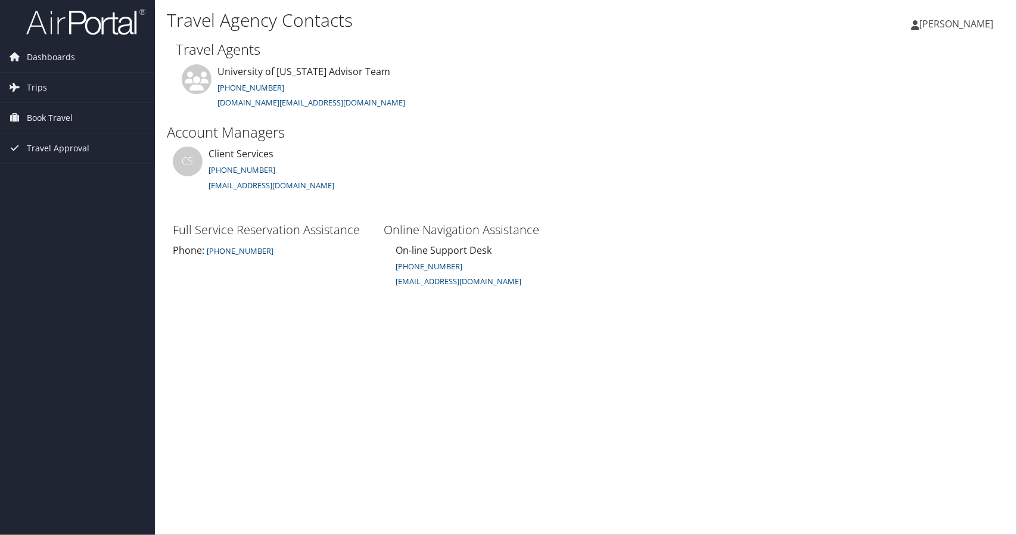
click at [968, 26] on span "[PERSON_NAME]" at bounding box center [956, 23] width 74 height 13
click at [909, 102] on link "View Travel Profile" at bounding box center [926, 106] width 133 height 20
click at [956, 25] on span "[PERSON_NAME]" at bounding box center [956, 23] width 74 height 13
click at [871, 186] on link "Sign Out" at bounding box center [926, 194] width 133 height 20
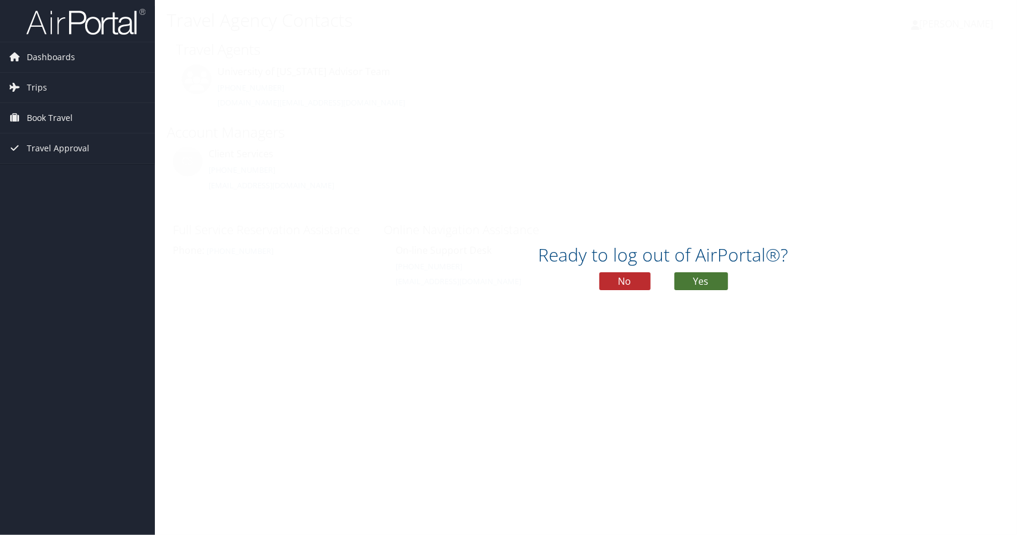
click at [687, 285] on button "Yes" at bounding box center [701, 281] width 54 height 18
